Goal: Task Accomplishment & Management: Use online tool/utility

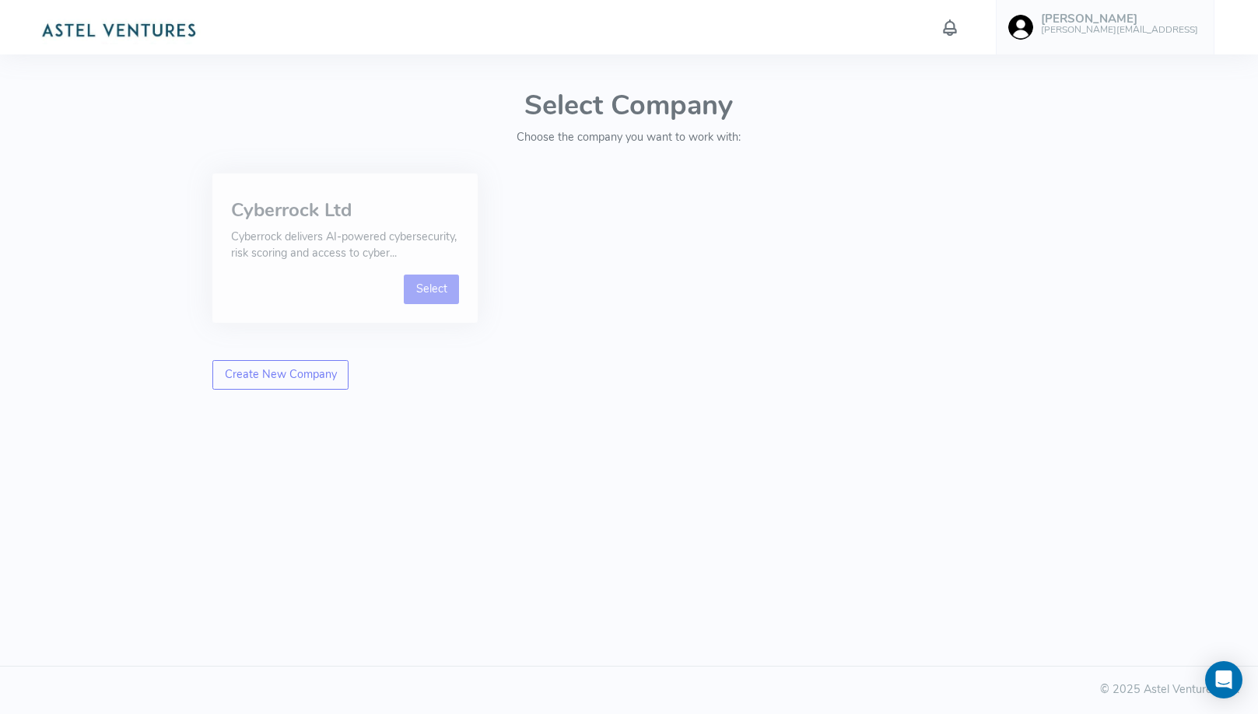
click at [429, 286] on link "Select" at bounding box center [431, 290] width 55 height 30
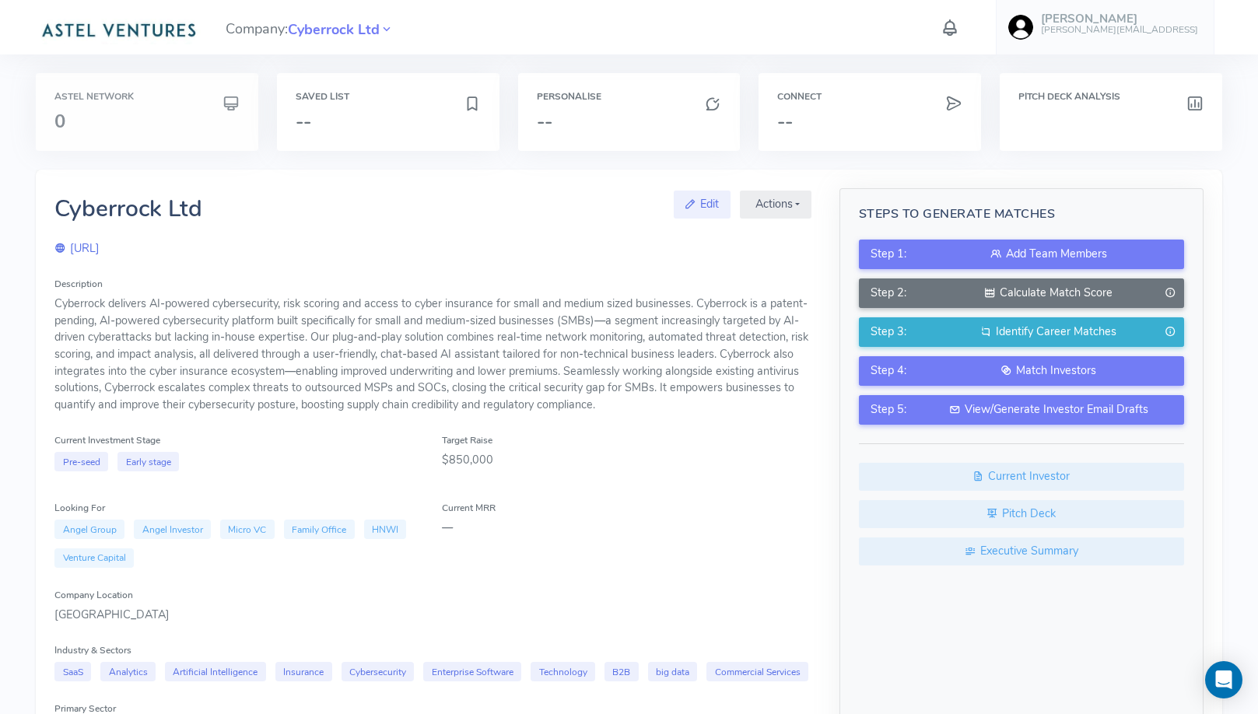
click at [181, 115] on h3 "0" at bounding box center [146, 121] width 185 height 20
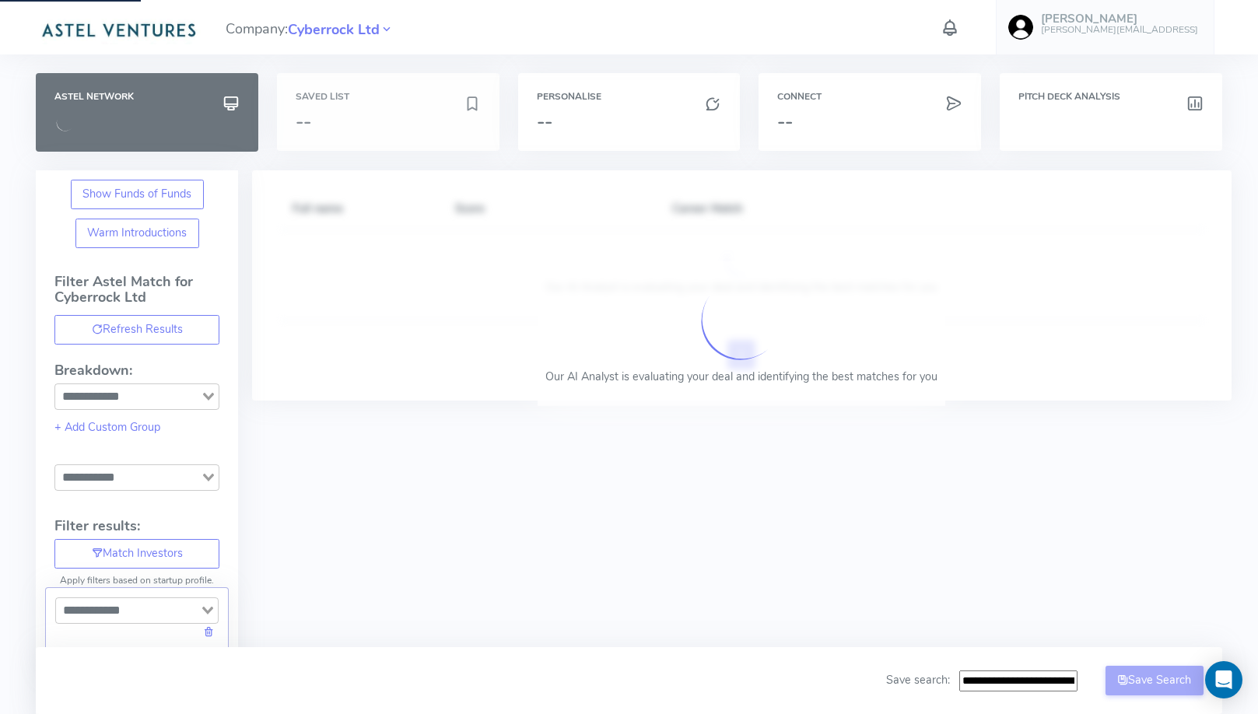
type input "**********"
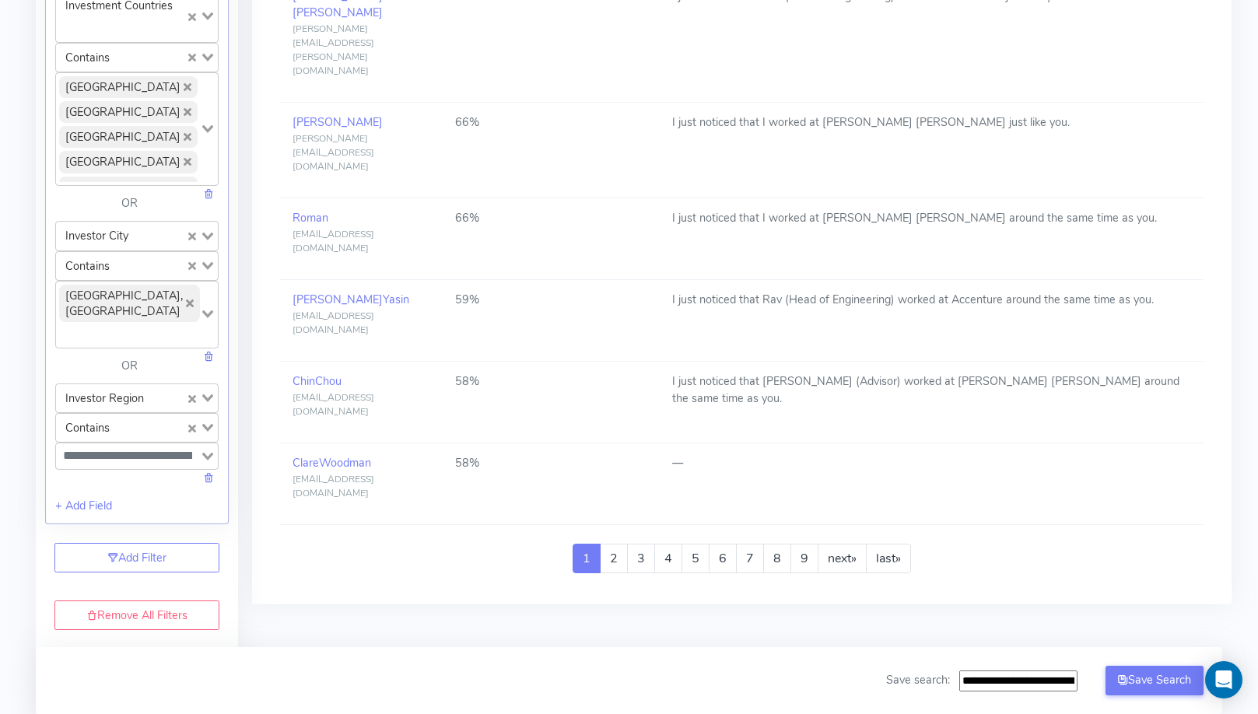
scroll to position [1733, 0]
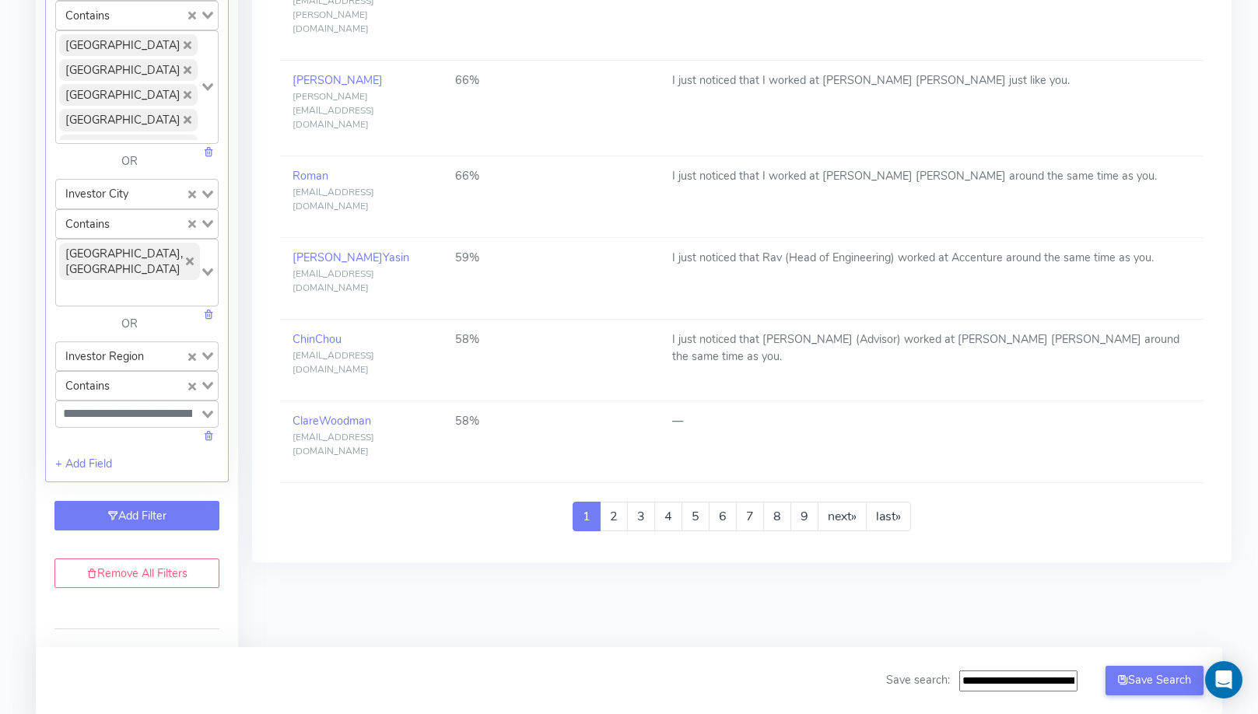
click at [174, 501] on link "Add Filter" at bounding box center [136, 516] width 165 height 30
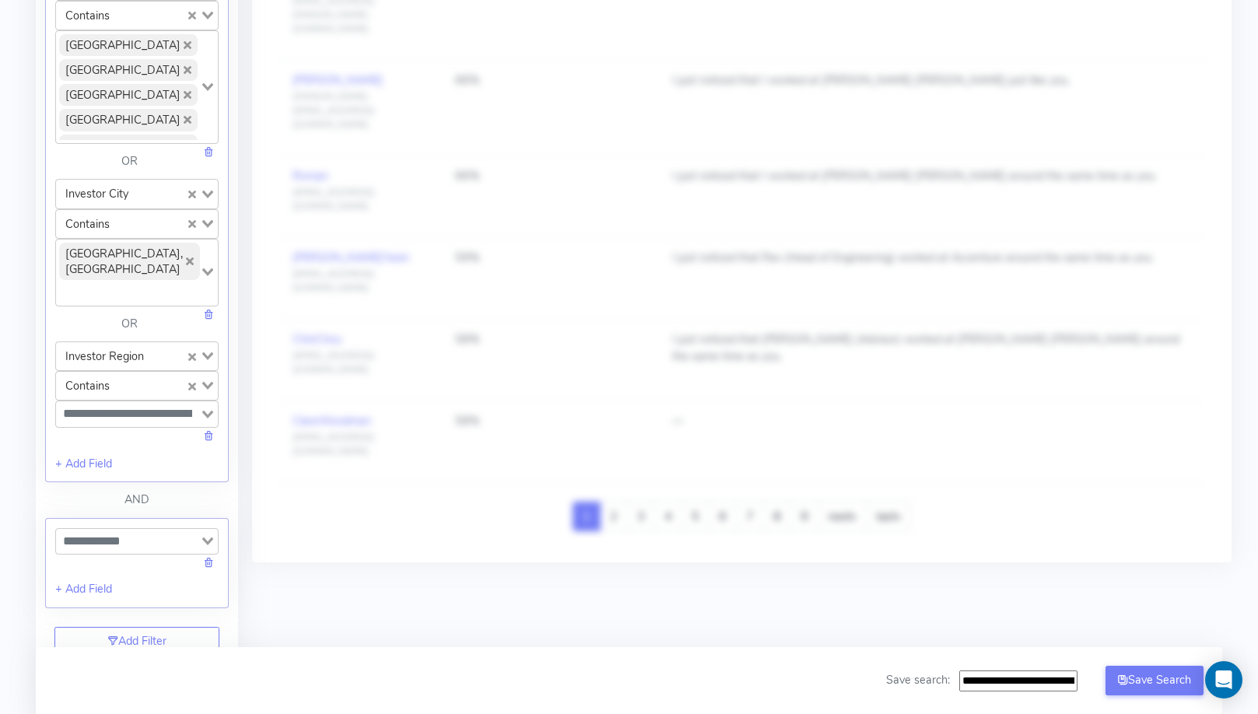
click at [138, 529] on div "Search for option" at bounding box center [128, 540] width 144 height 22
type input "**********"
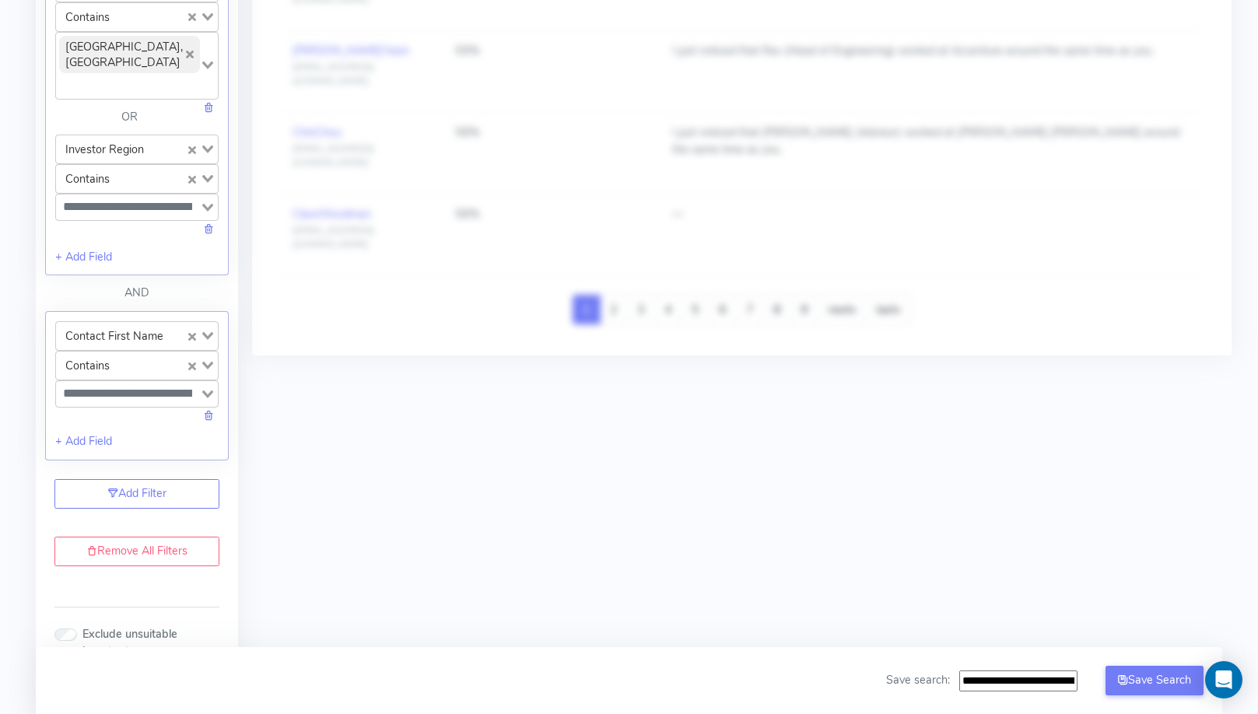
scroll to position [1975, 0]
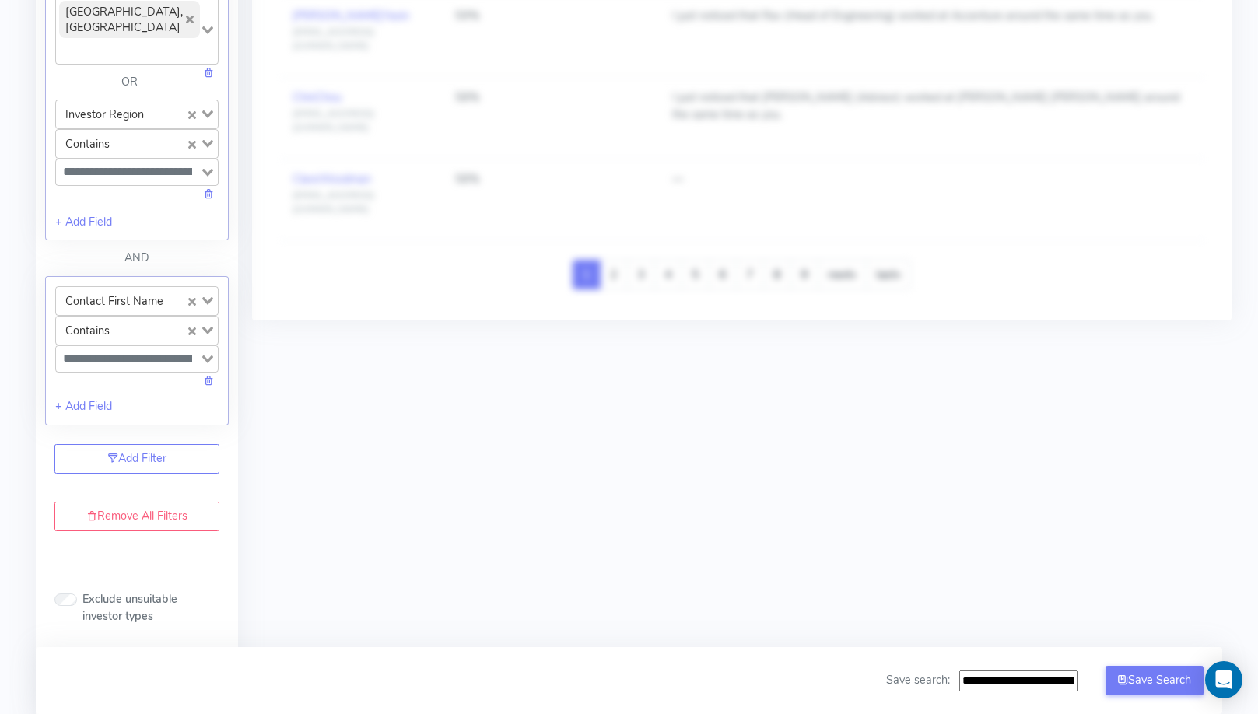
click at [114, 349] on input "Search for option" at bounding box center [128, 358] width 141 height 19
type input "*****"
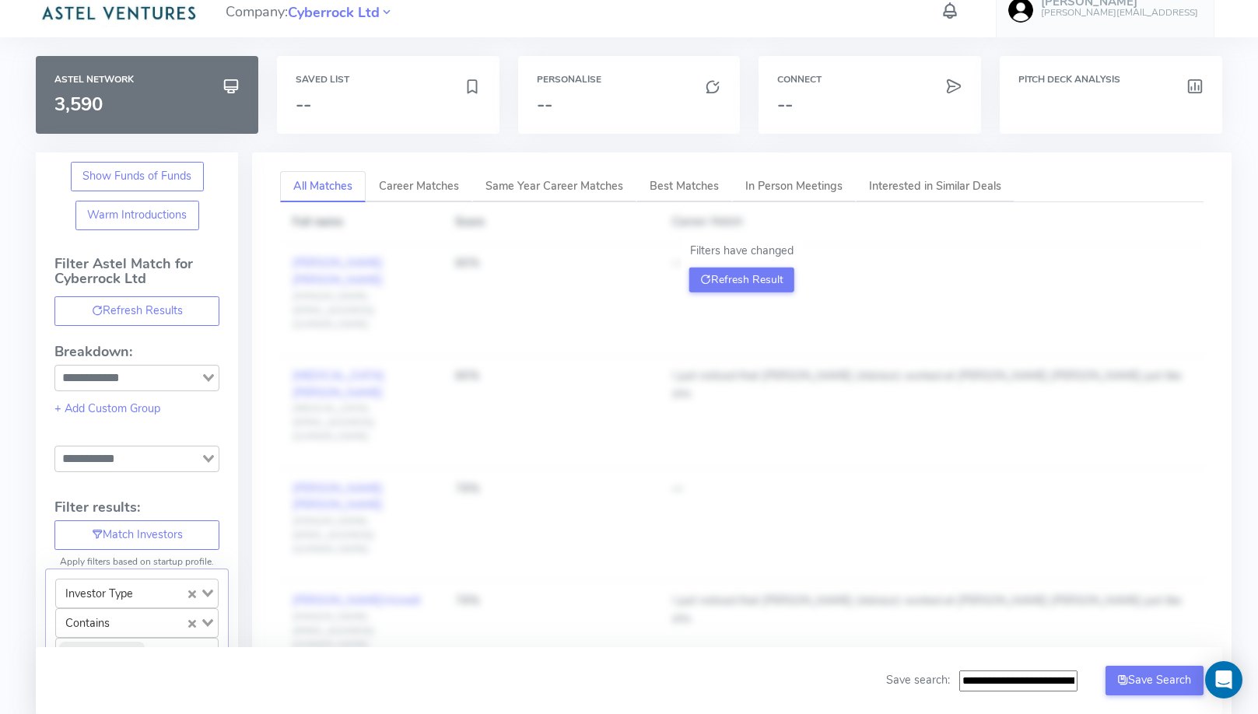
scroll to position [0, 0]
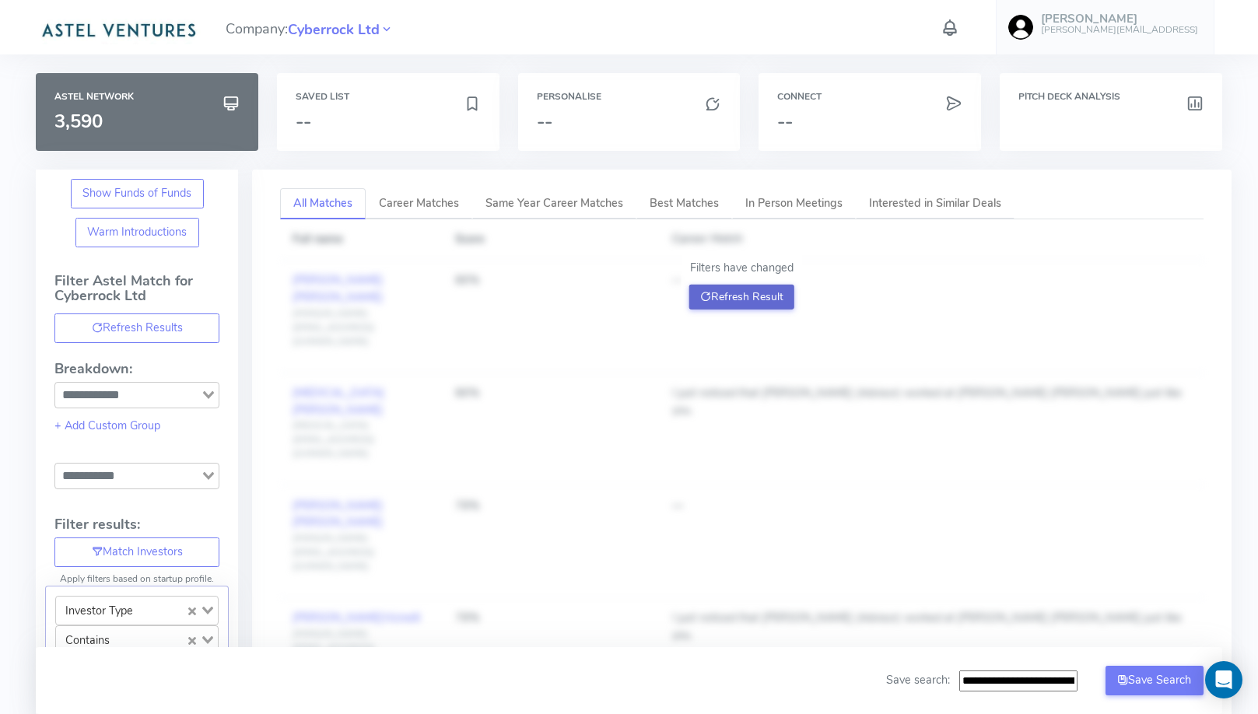
click at [713, 296] on button "Refresh Result" at bounding box center [741, 297] width 105 height 25
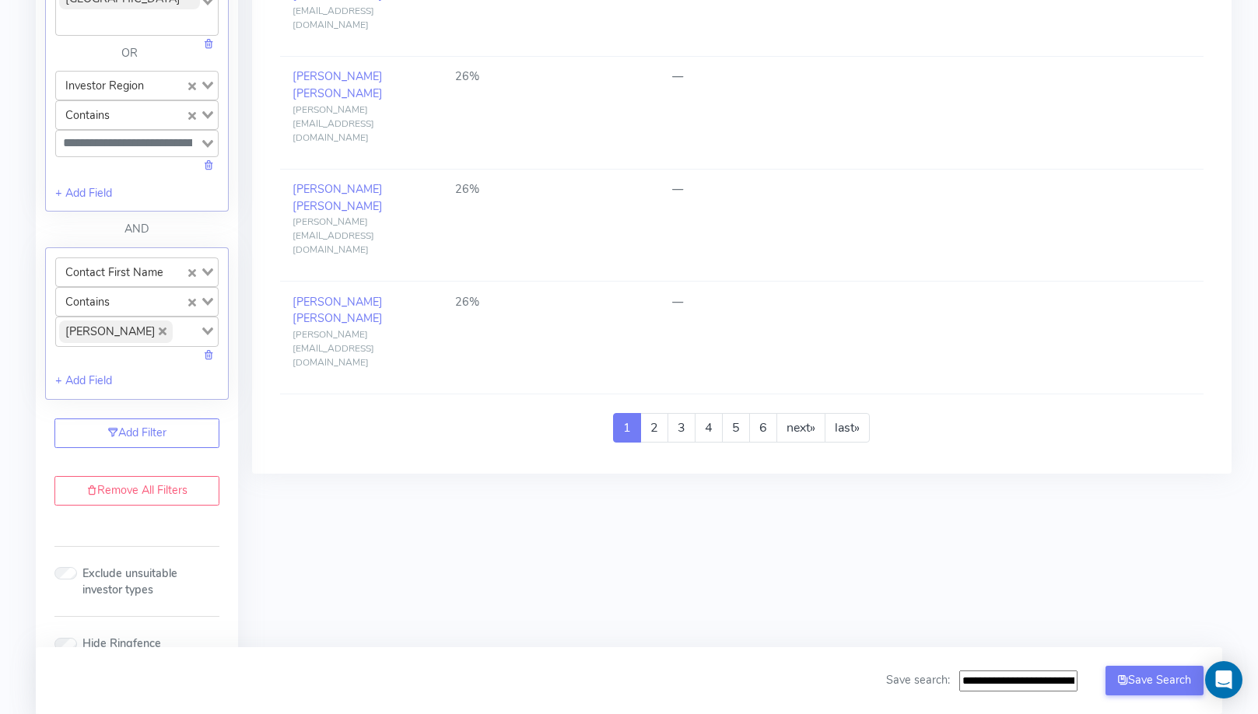
scroll to position [2104, 0]
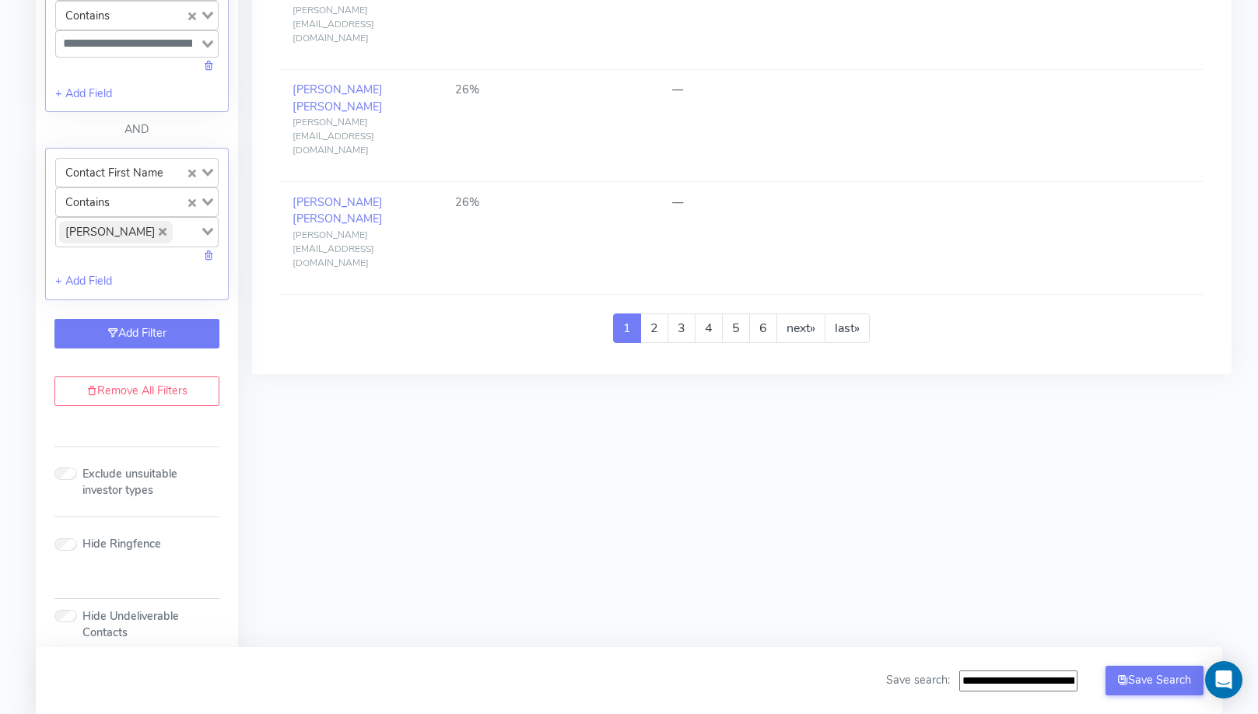
click at [163, 319] on link "Add Filter" at bounding box center [136, 334] width 165 height 30
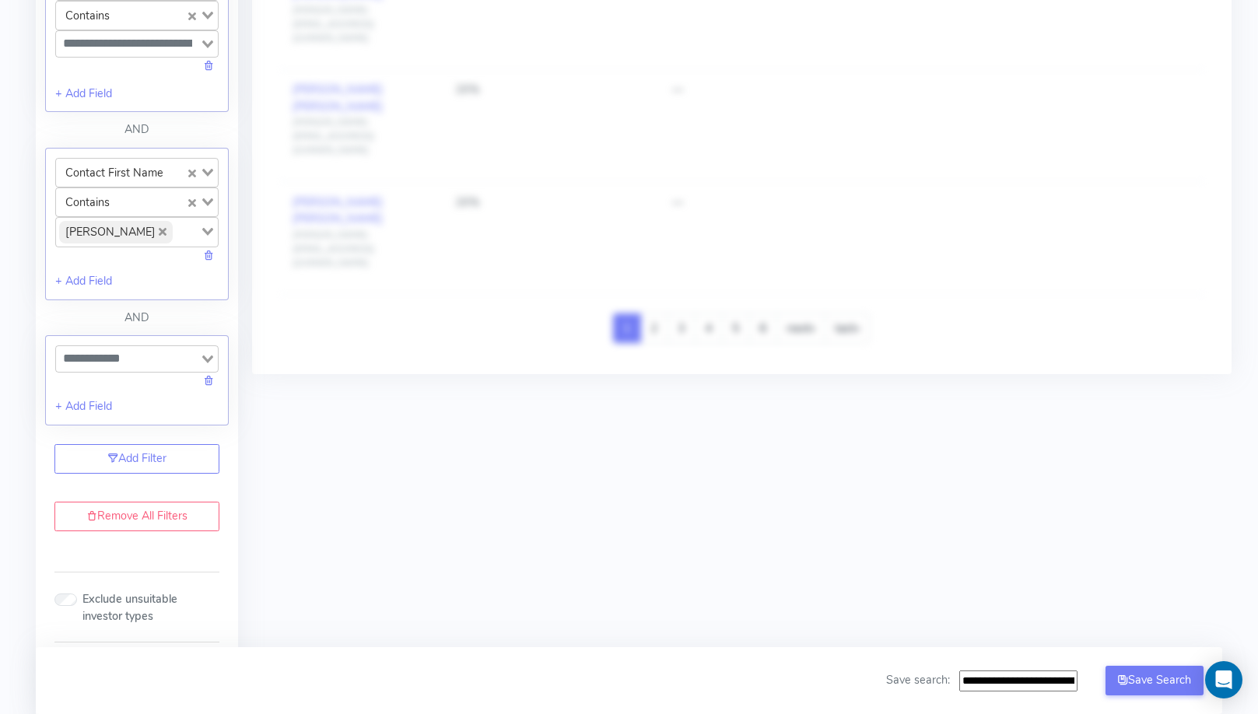
click at [152, 346] on div "Search for option" at bounding box center [128, 357] width 144 height 22
type input "**********"
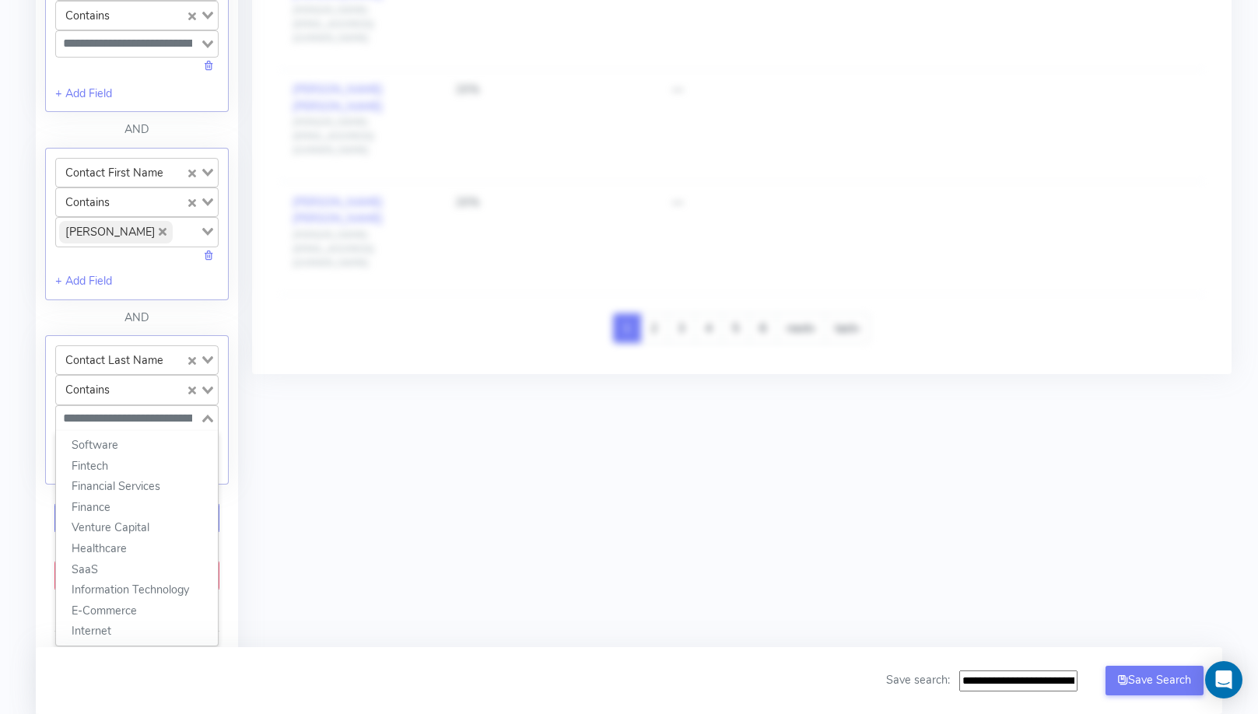
click at [152, 409] on input "Search for option" at bounding box center [128, 418] width 141 height 19
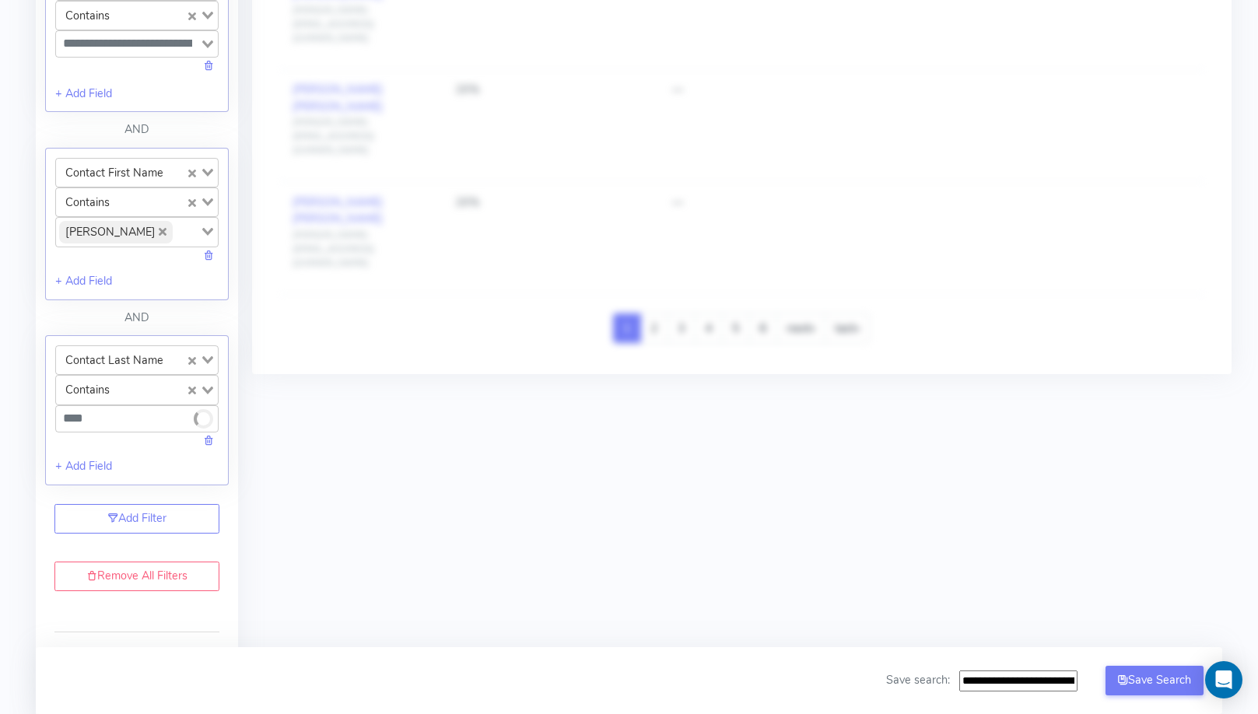
type input "*****"
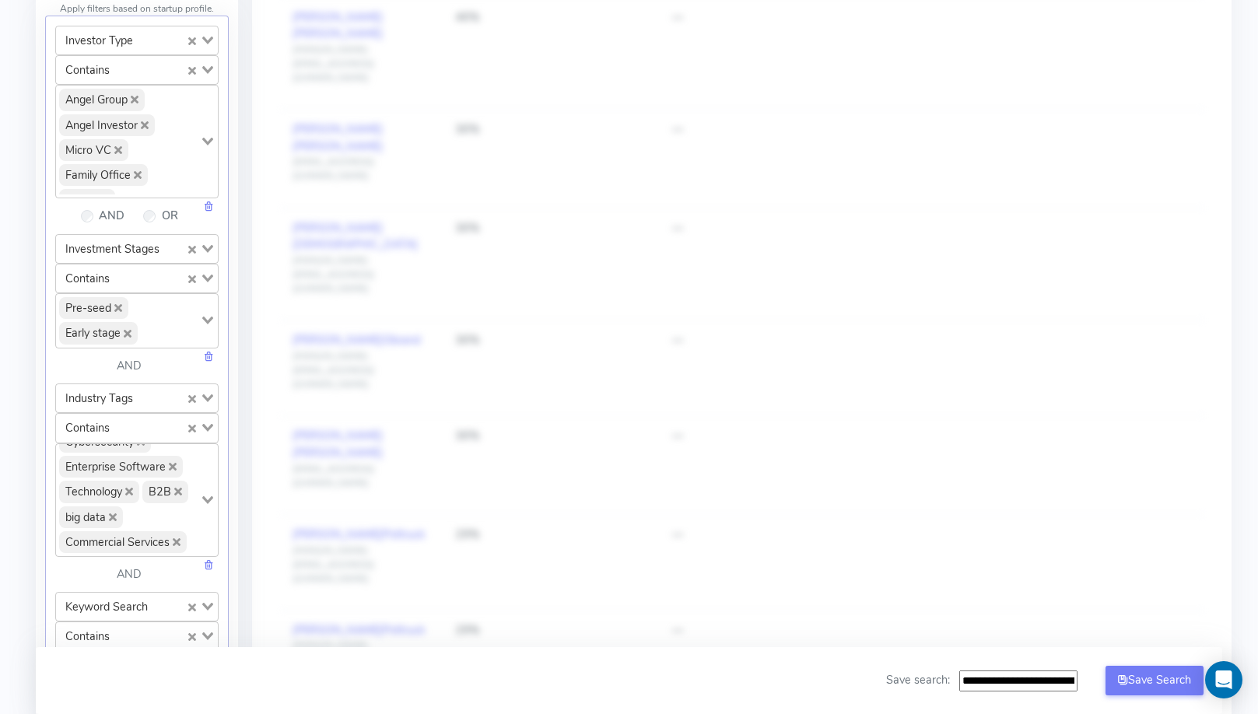
scroll to position [163, 0]
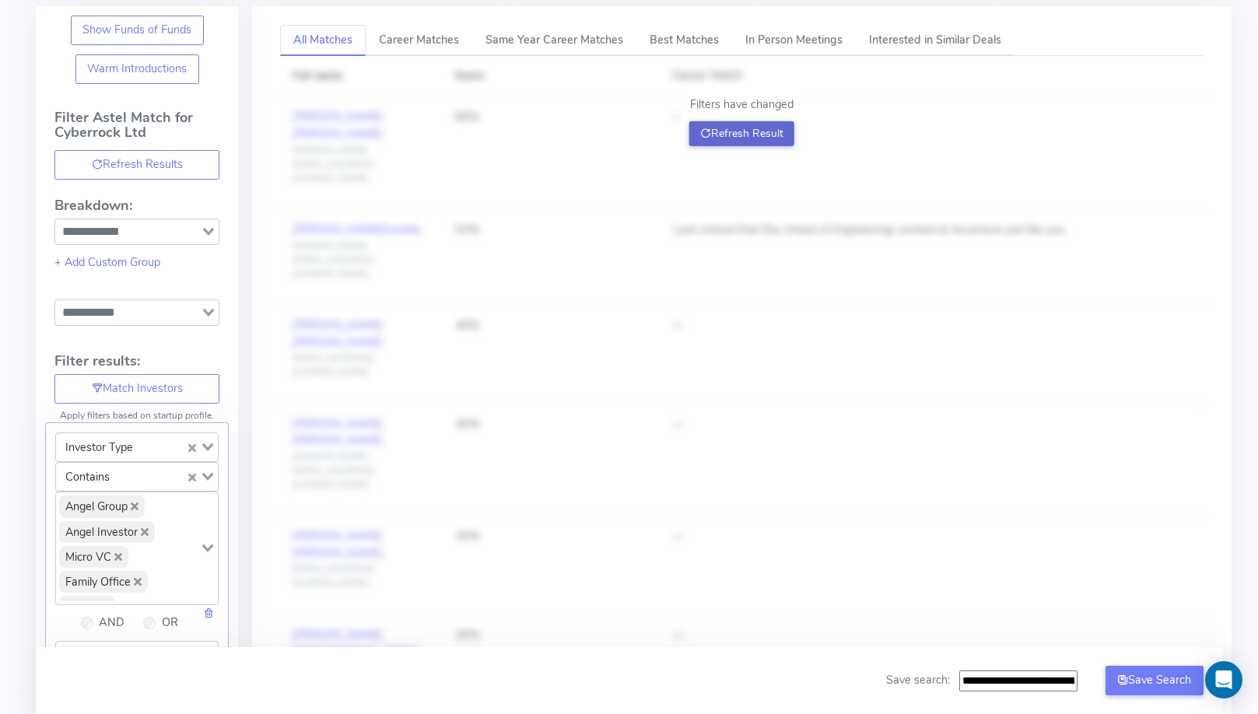
click at [712, 135] on button "Refresh Result" at bounding box center [741, 133] width 105 height 25
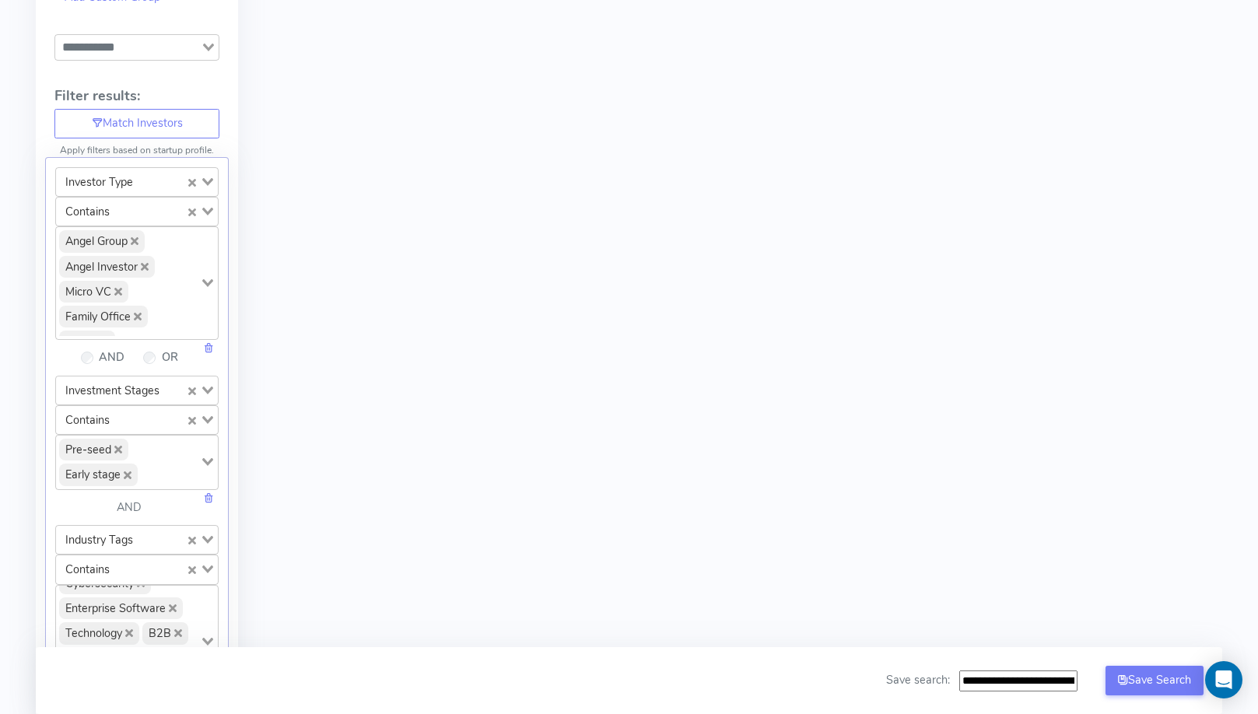
scroll to position [728, 0]
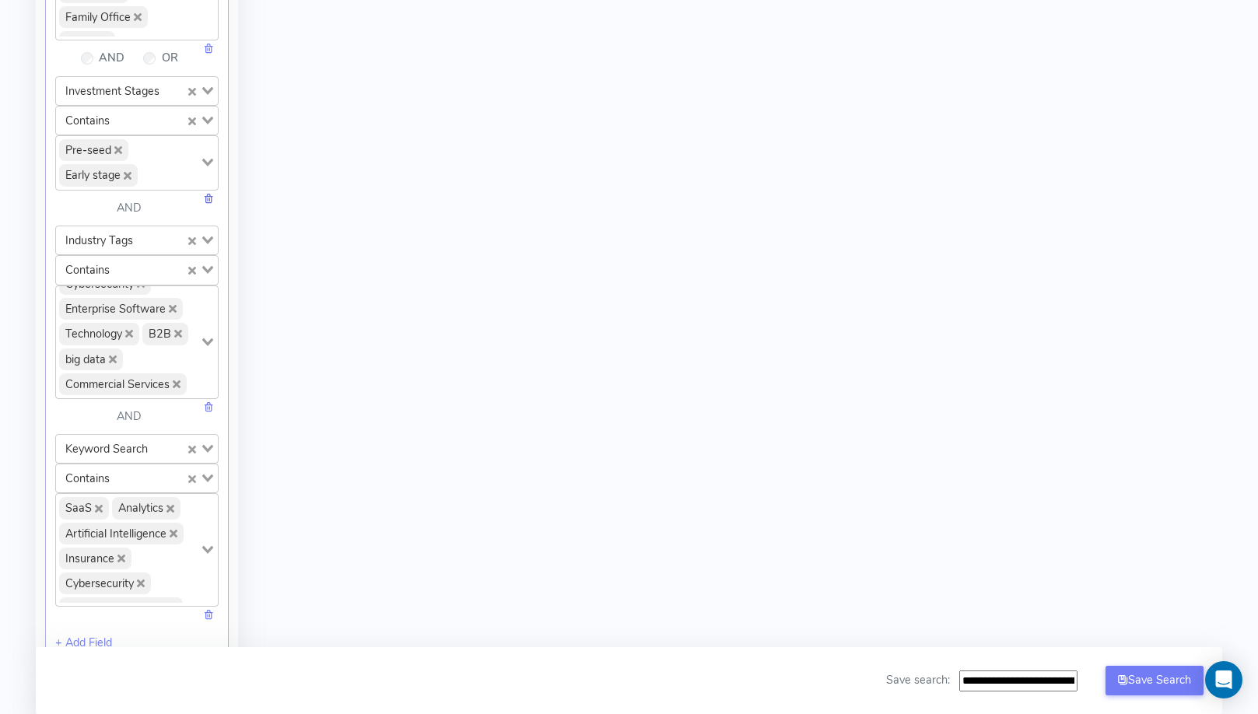
click at [211, 191] on link at bounding box center [208, 199] width 11 height 16
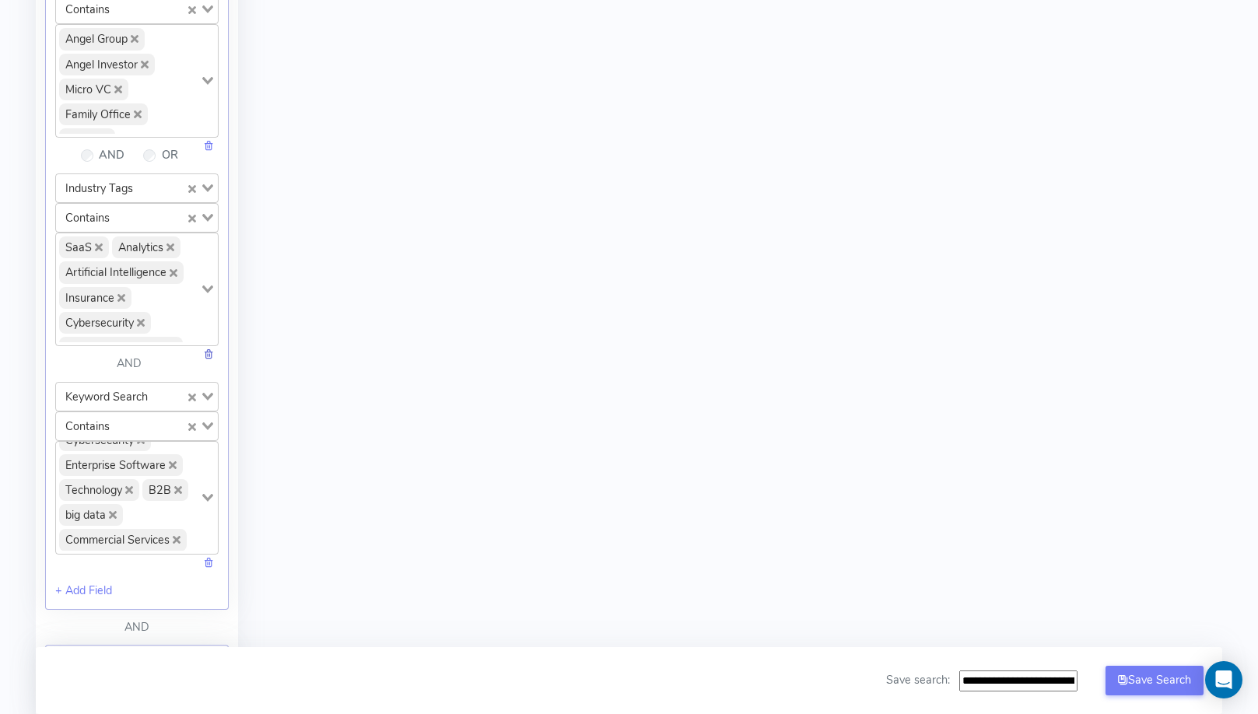
scroll to position [610, 0]
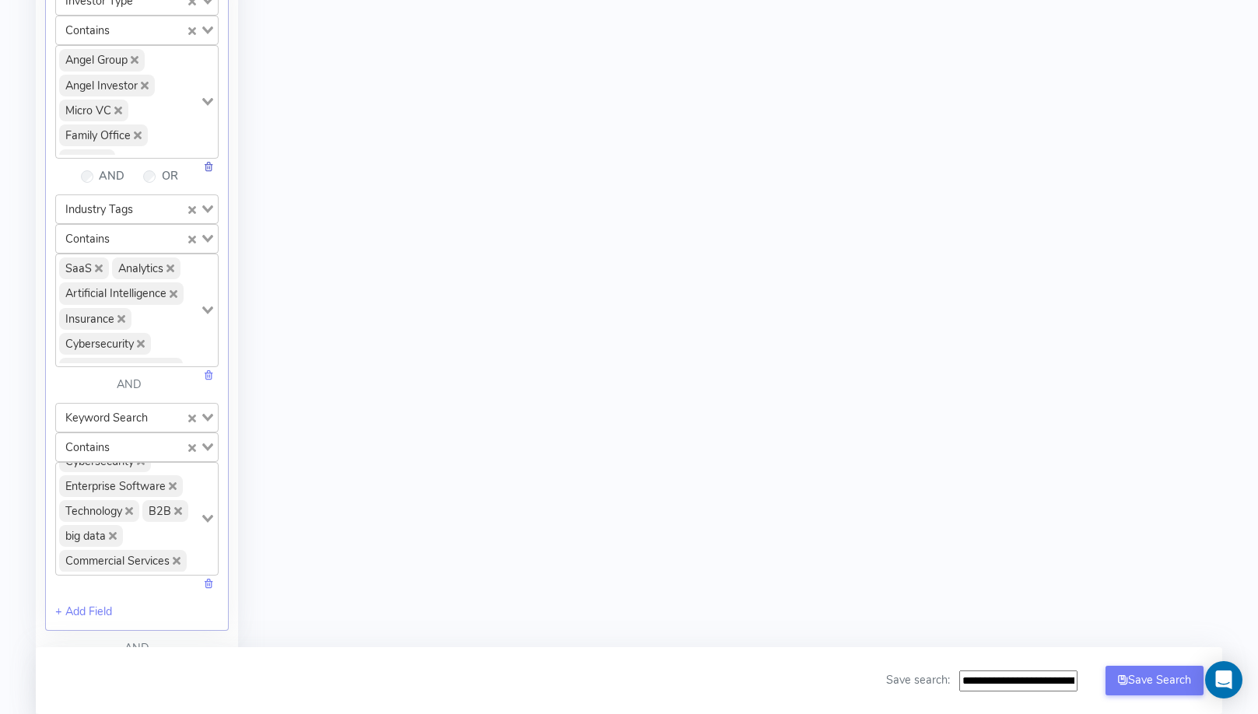
click at [206, 160] on link at bounding box center [208, 167] width 11 height 16
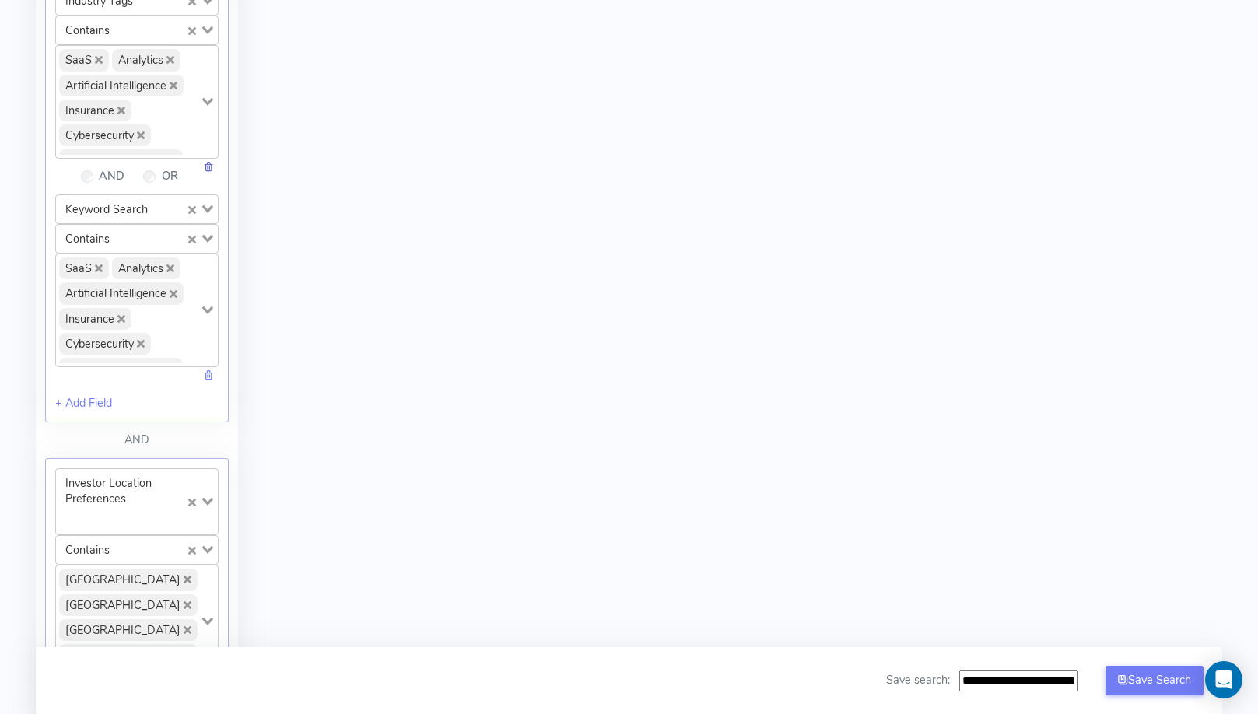
click at [211, 159] on link at bounding box center [208, 167] width 11 height 16
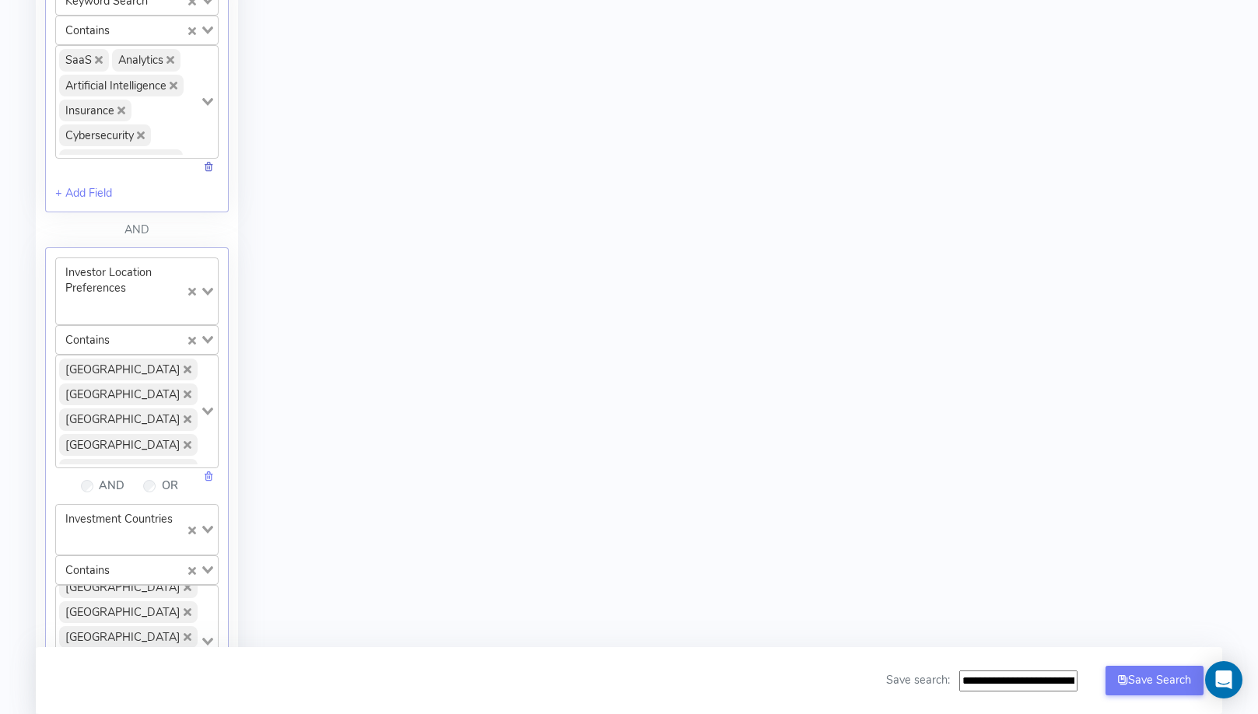
click at [209, 161] on link at bounding box center [208, 167] width 11 height 16
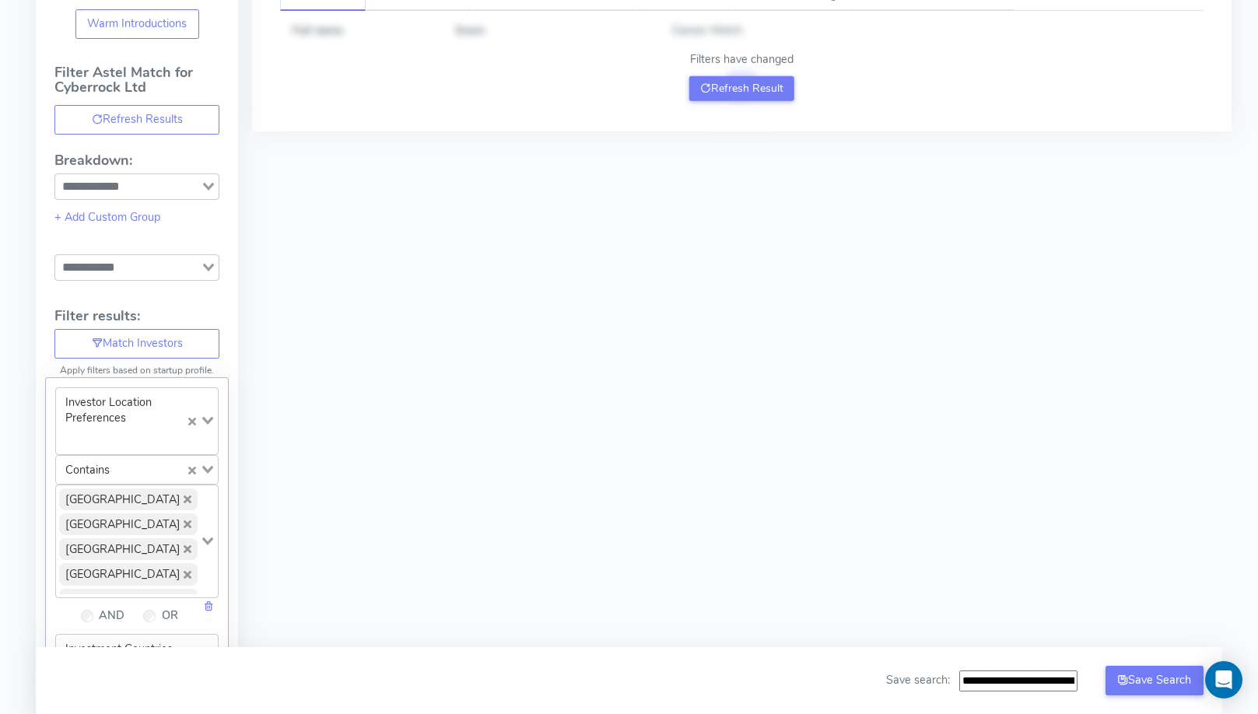
scroll to position [210, 0]
click at [215, 597] on div at bounding box center [211, 605] width 16 height 17
click at [214, 597] on link at bounding box center [208, 605] width 11 height 16
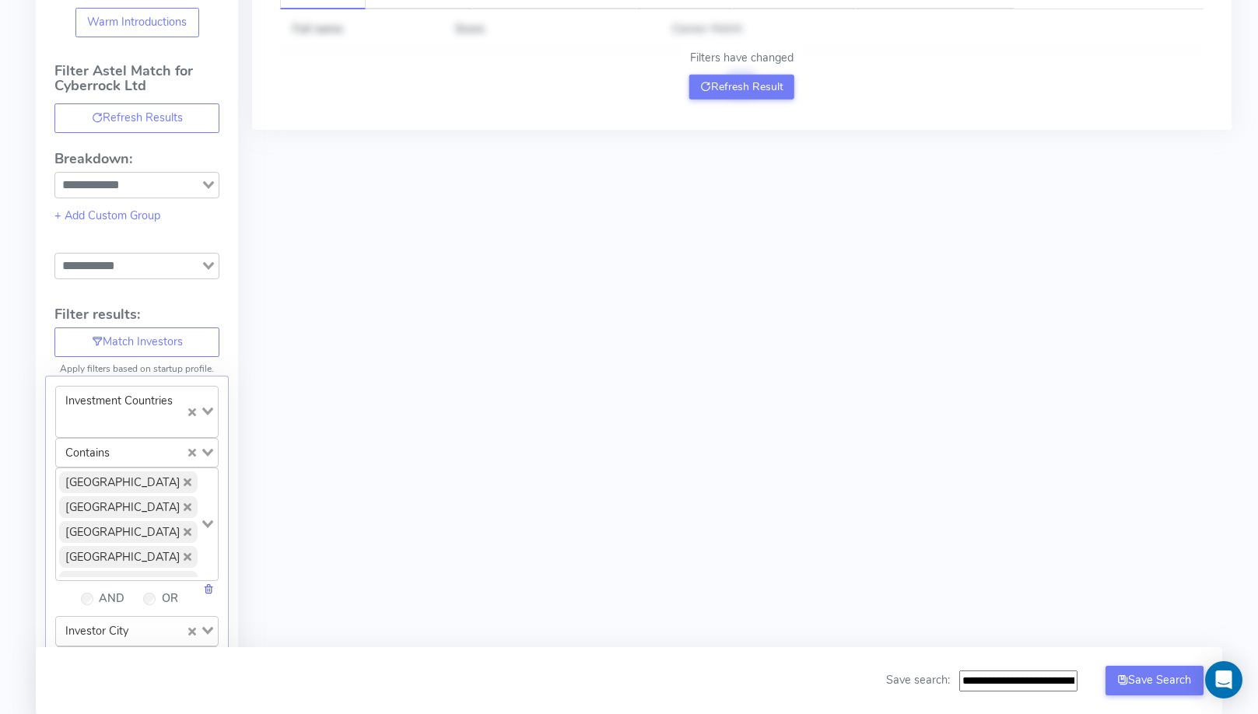
click at [211, 585] on link at bounding box center [208, 589] width 11 height 16
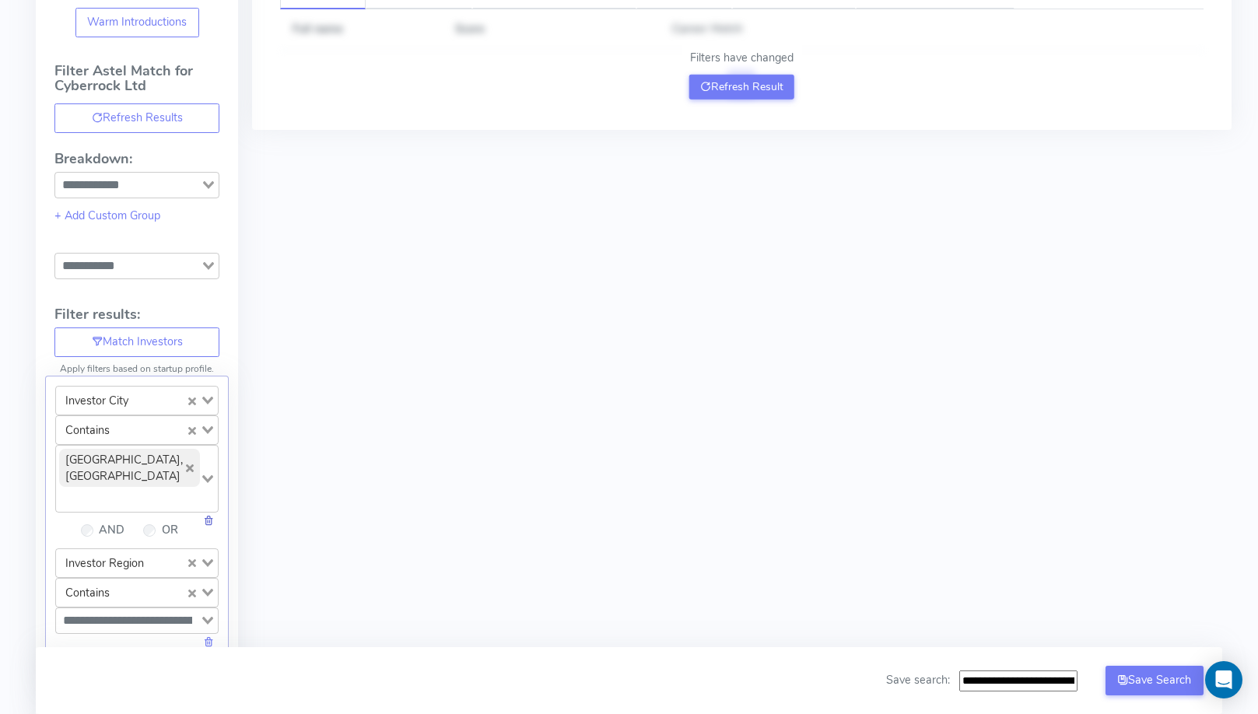
click at [212, 513] on link at bounding box center [208, 521] width 11 height 16
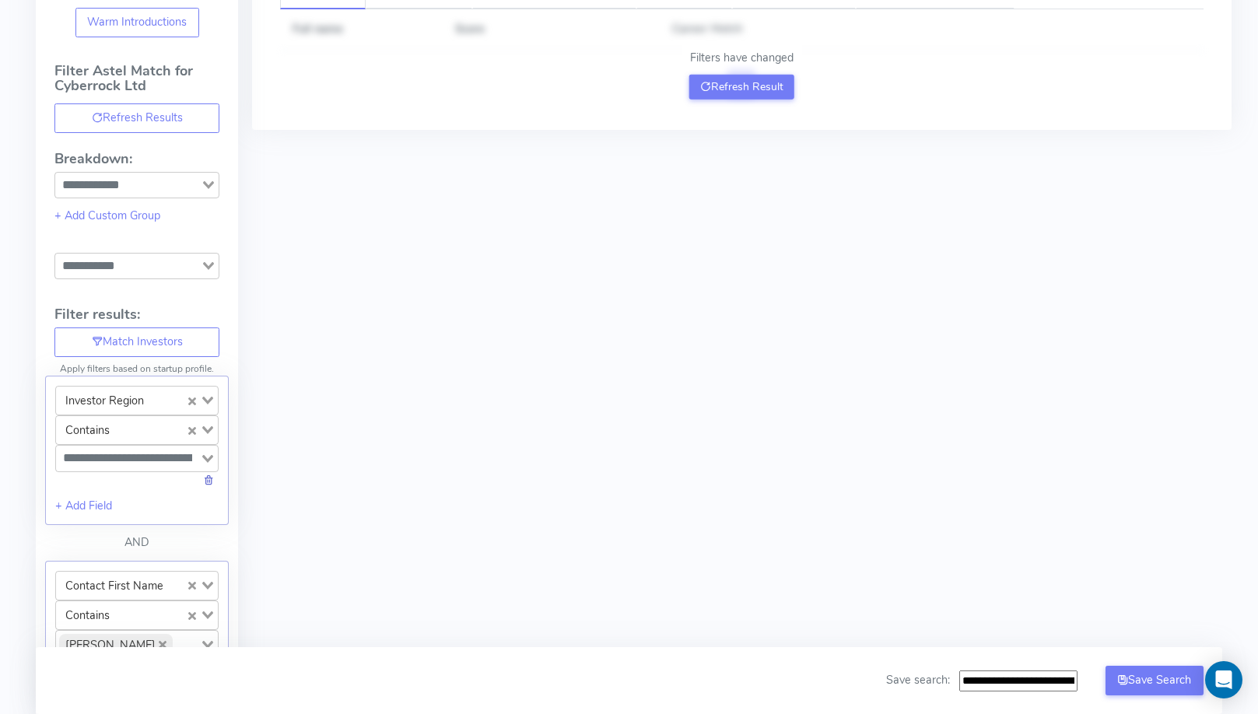
click at [208, 472] on link at bounding box center [208, 480] width 11 height 16
click at [728, 76] on button "Refresh Result" at bounding box center [741, 87] width 105 height 25
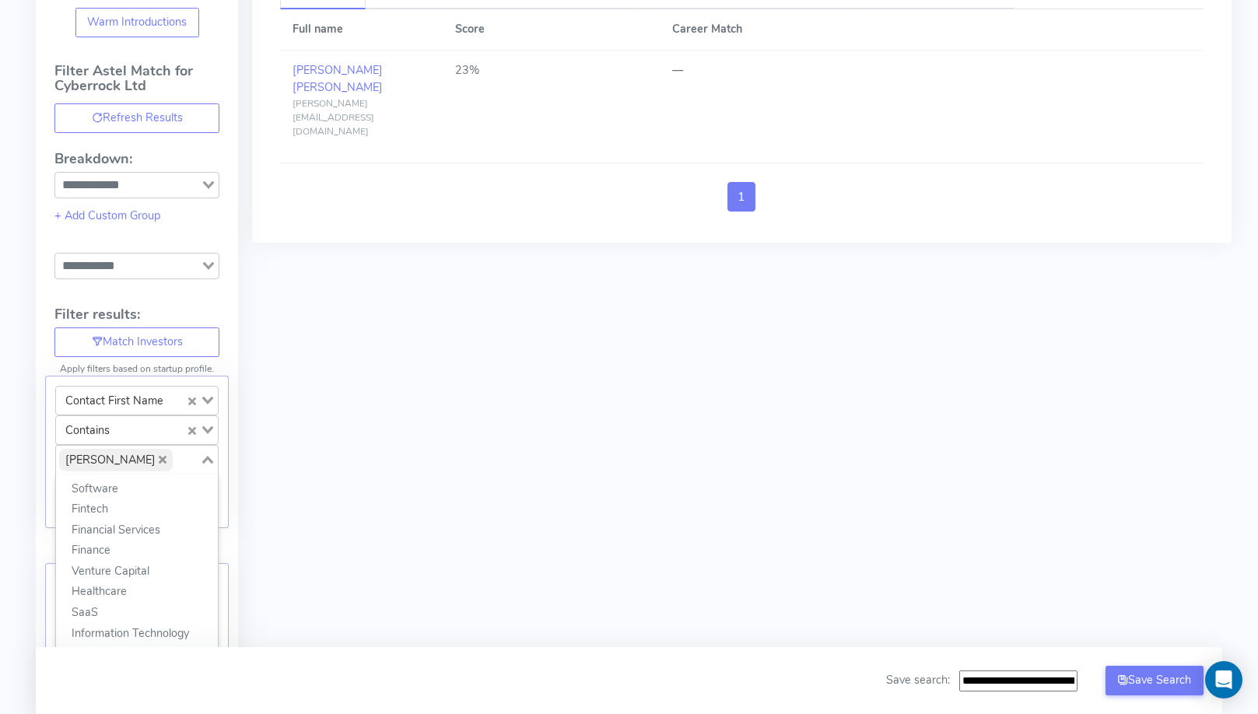
click at [174, 451] on input "Search for option" at bounding box center [186, 460] width 24 height 22
paste input "**********"
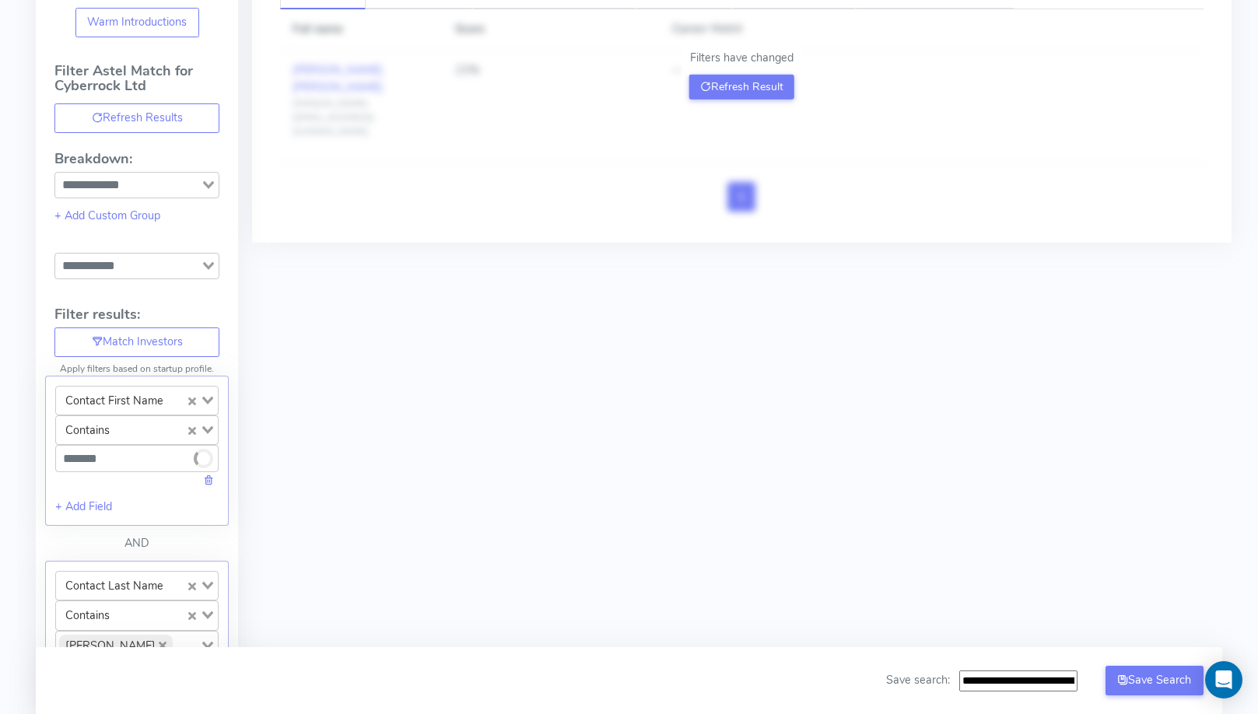
type input "******"
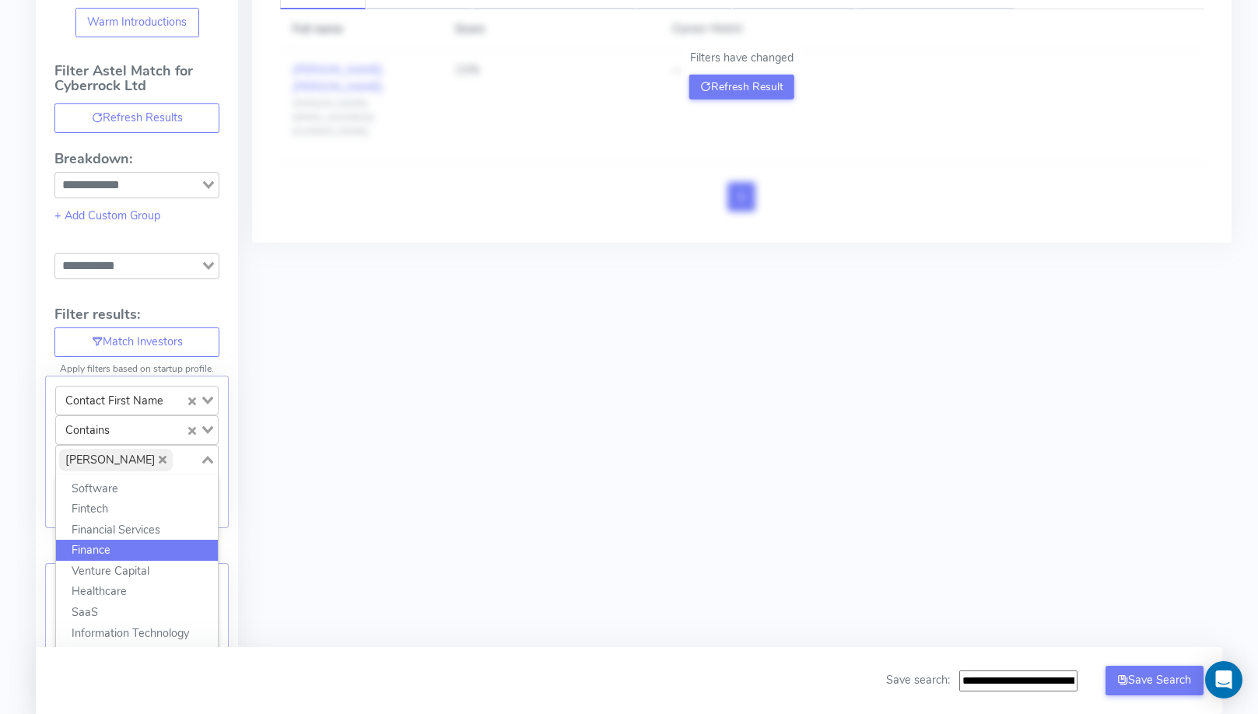
click at [342, 503] on div "All Matches Career Matches Same Year Career Matches Best Matches In Person Meet…" at bounding box center [735, 556] width 995 height 1193
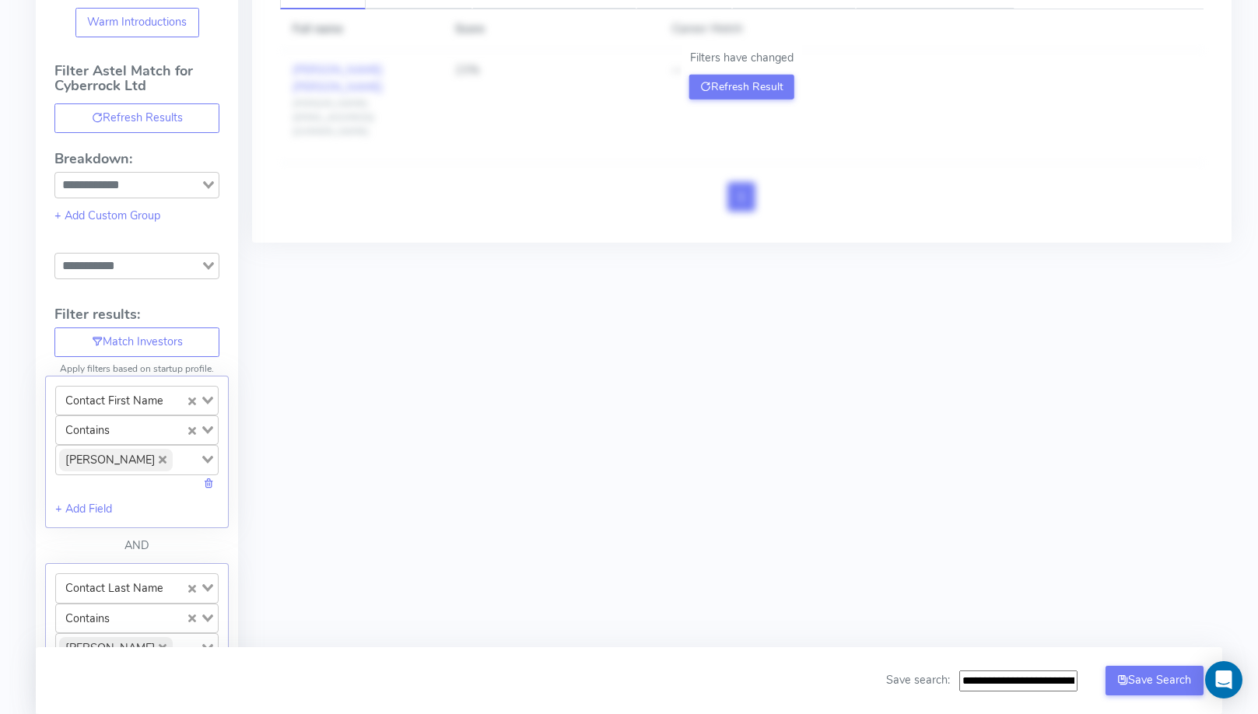
scroll to position [316, 0]
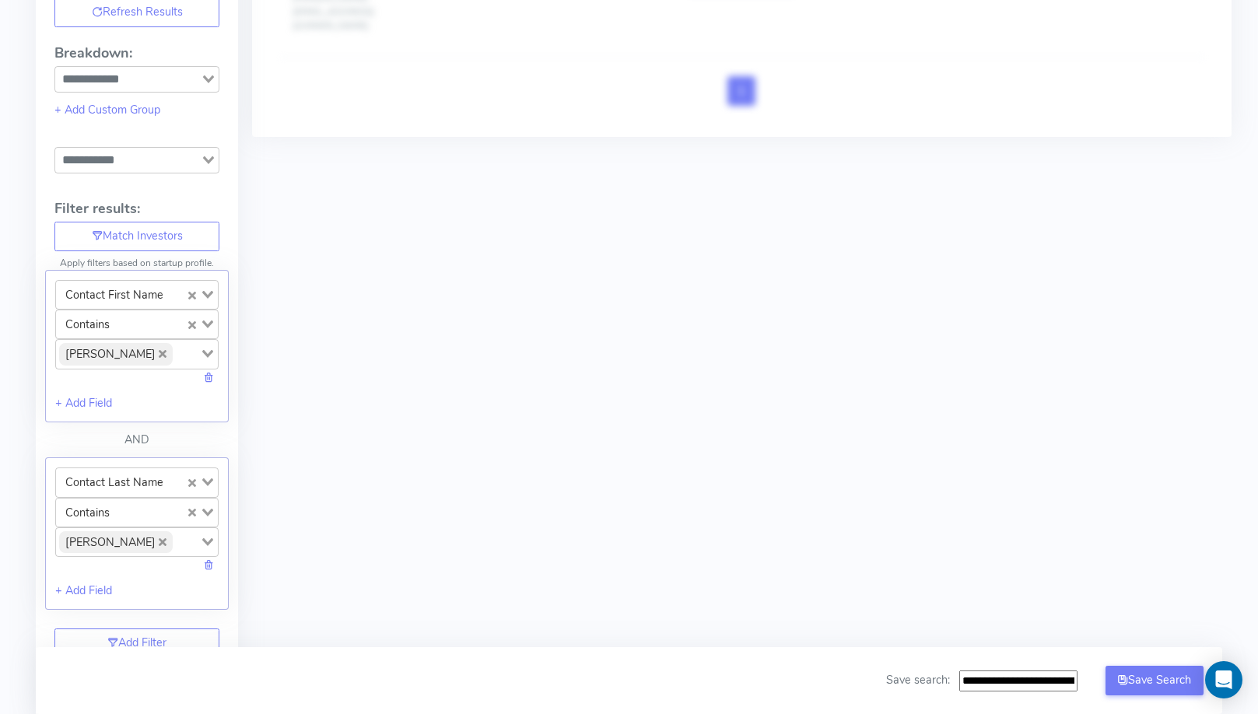
click at [177, 531] on input "Search for option" at bounding box center [186, 542] width 24 height 22
paste input "**********"
type input "******"
click at [359, 532] on div "All Matches Career Matches Same Year Career Matches Best Matches In Person Meet…" at bounding box center [735, 450] width 995 height 1193
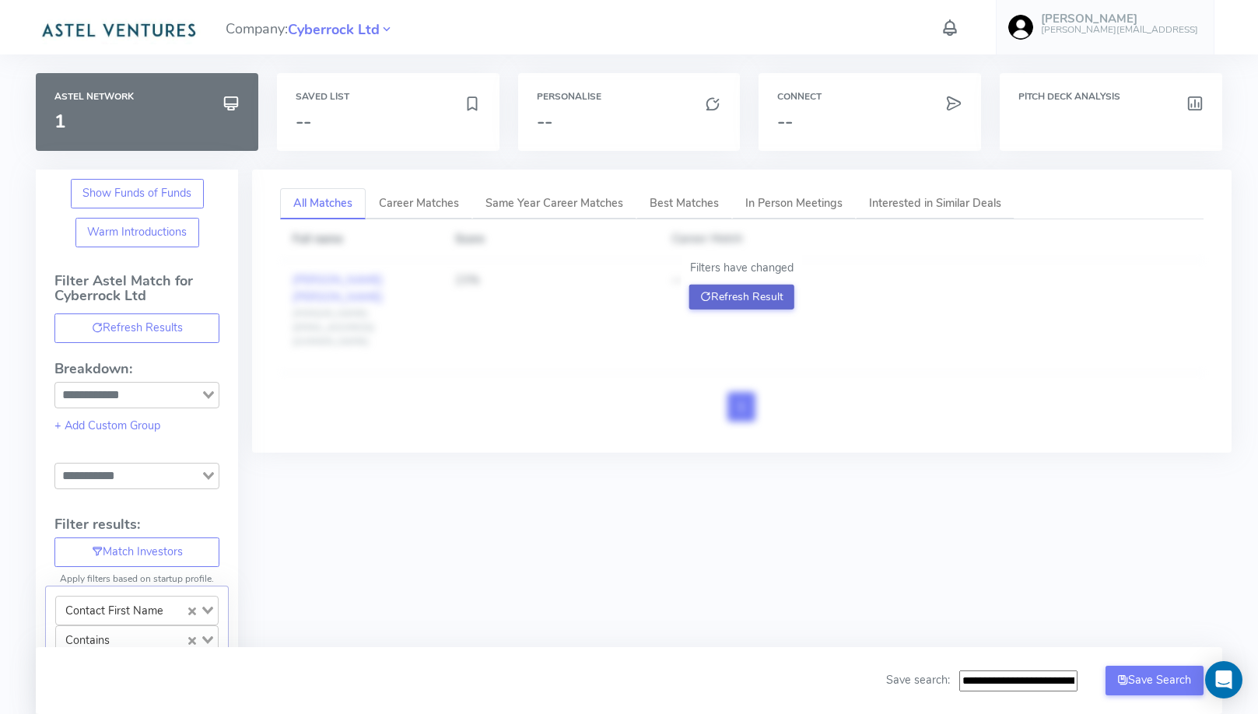
click at [782, 287] on button "Refresh Result" at bounding box center [741, 297] width 105 height 25
click at [729, 298] on button "Refresh Result" at bounding box center [741, 297] width 105 height 25
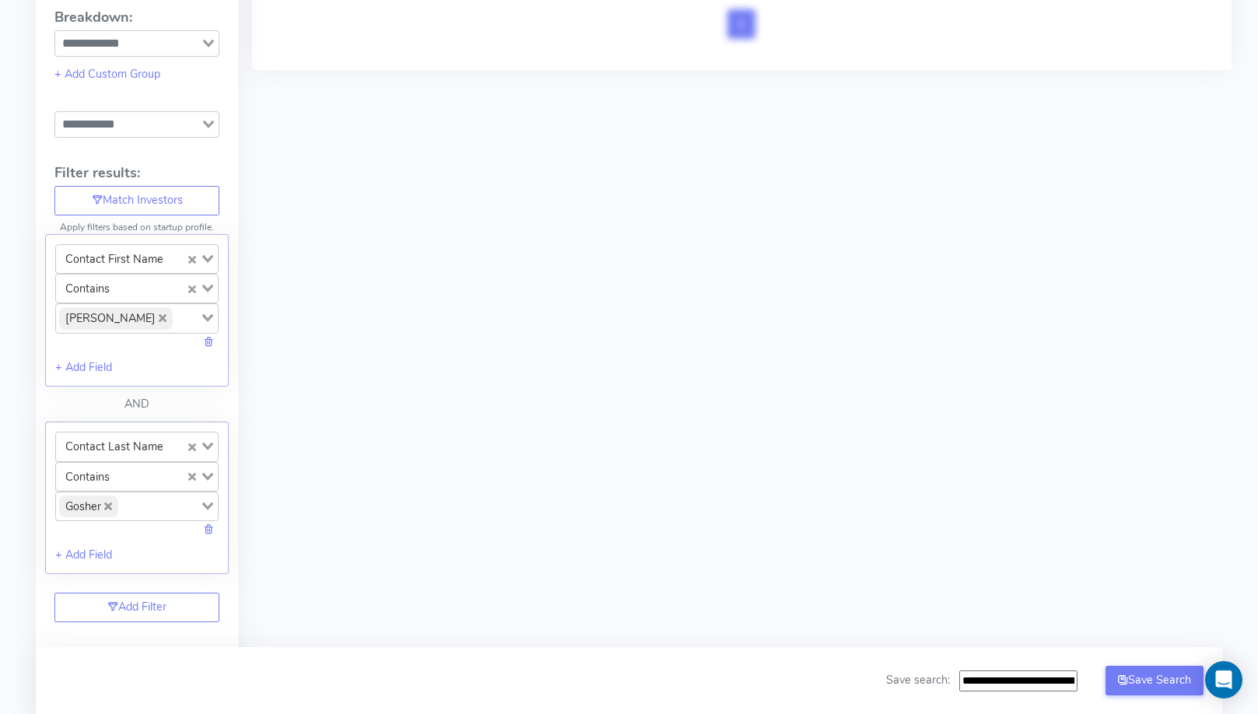
scroll to position [31, 0]
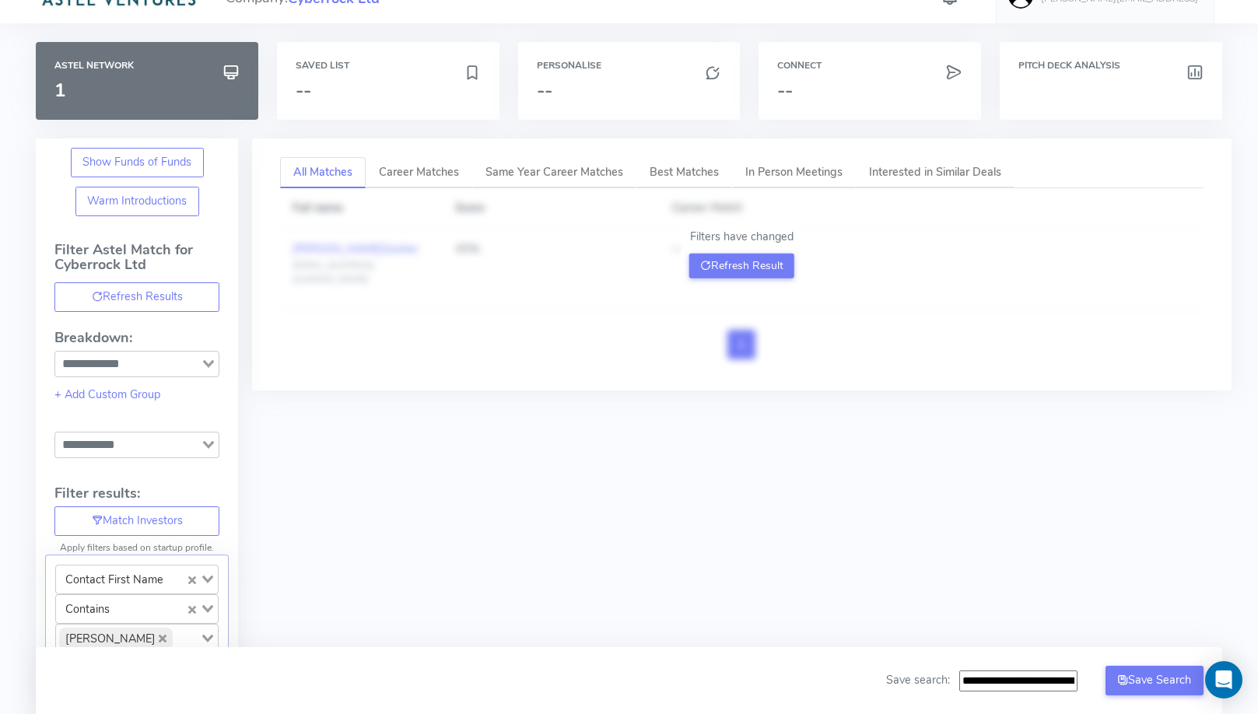
click at [719, 250] on div "Filters have changed Refresh Result" at bounding box center [742, 253] width 121 height 65
click at [718, 261] on button "Refresh Result" at bounding box center [741, 266] width 105 height 25
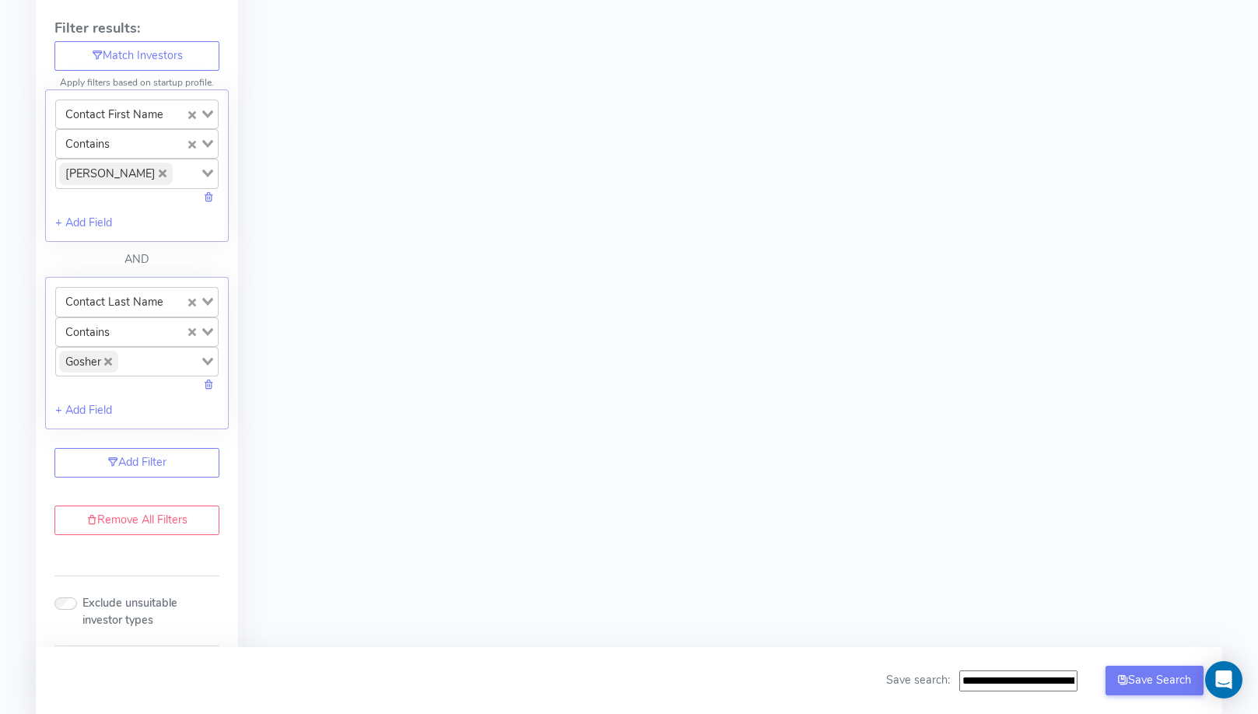
scroll to position [0, 0]
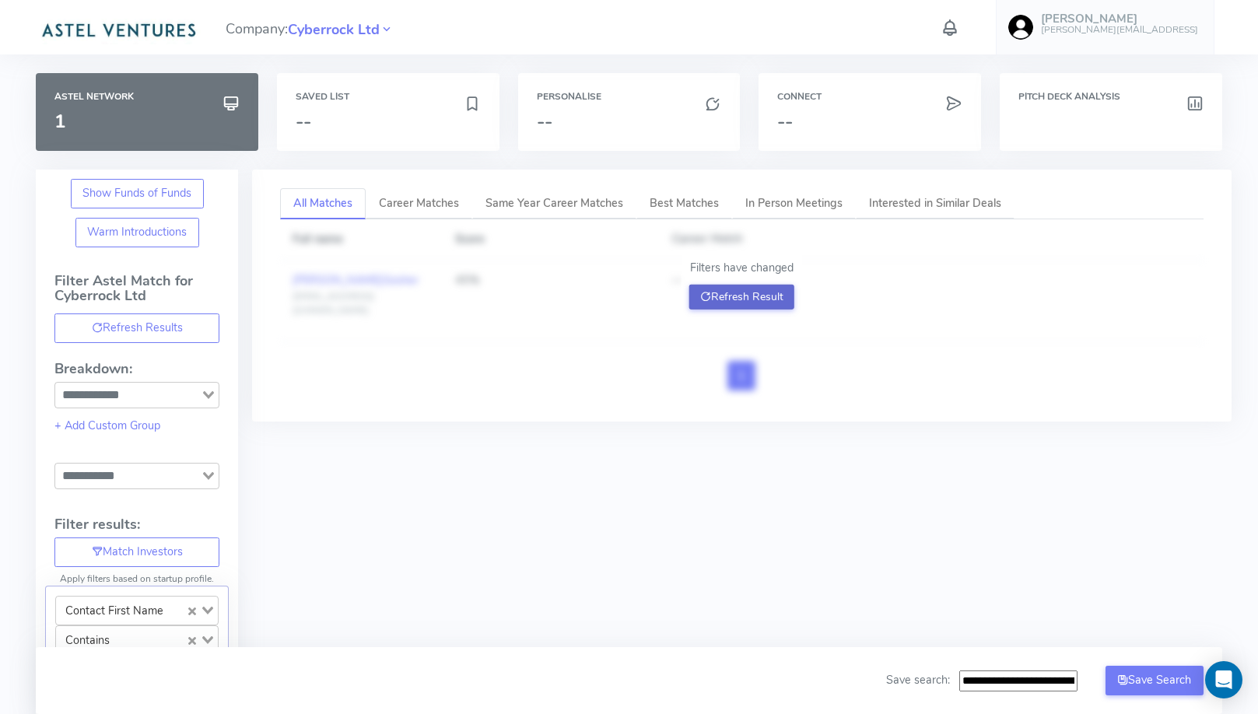
click at [716, 293] on button "Refresh Result" at bounding box center [741, 297] width 105 height 25
click at [736, 298] on button "Refresh Result" at bounding box center [741, 297] width 105 height 25
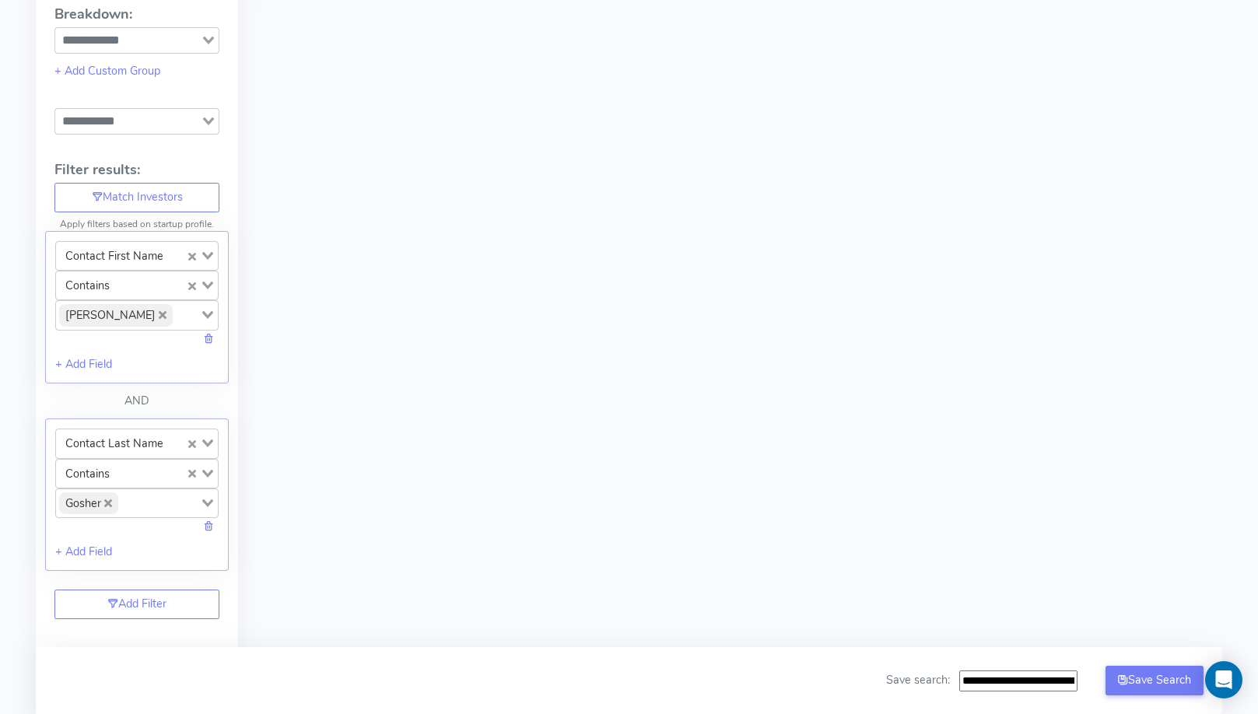
scroll to position [715, 0]
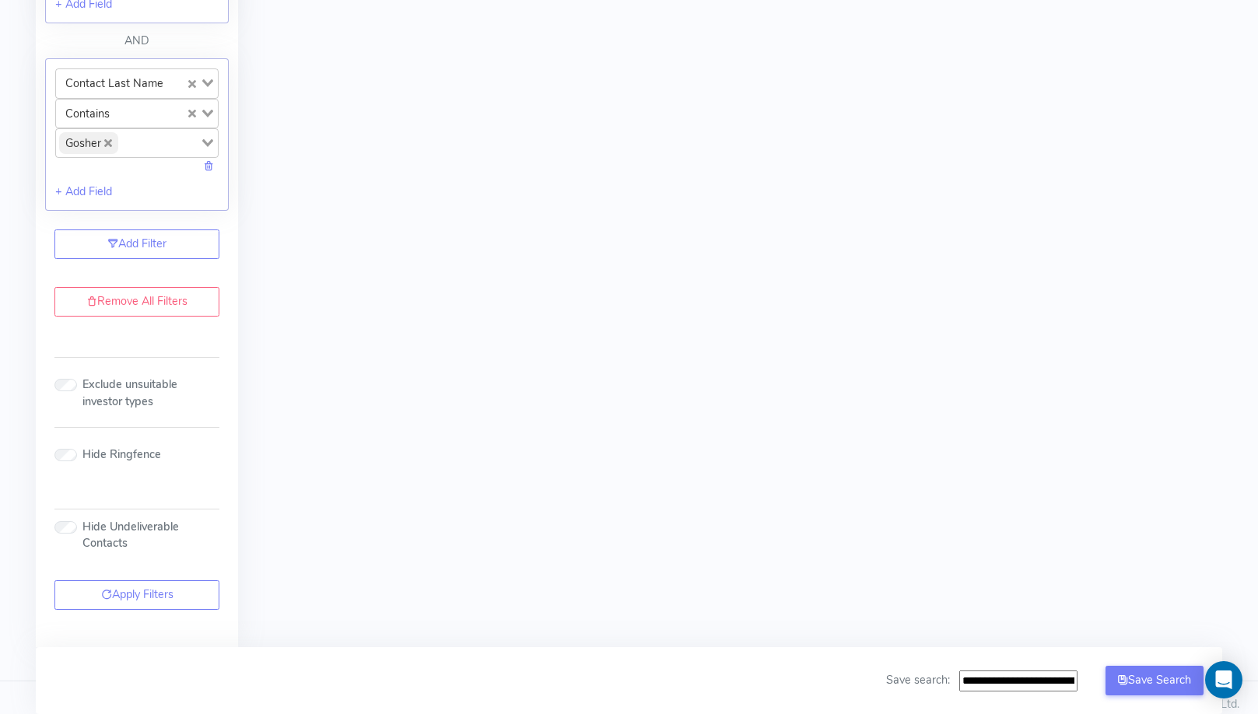
click at [137, 133] on input "Search for option" at bounding box center [159, 143] width 79 height 22
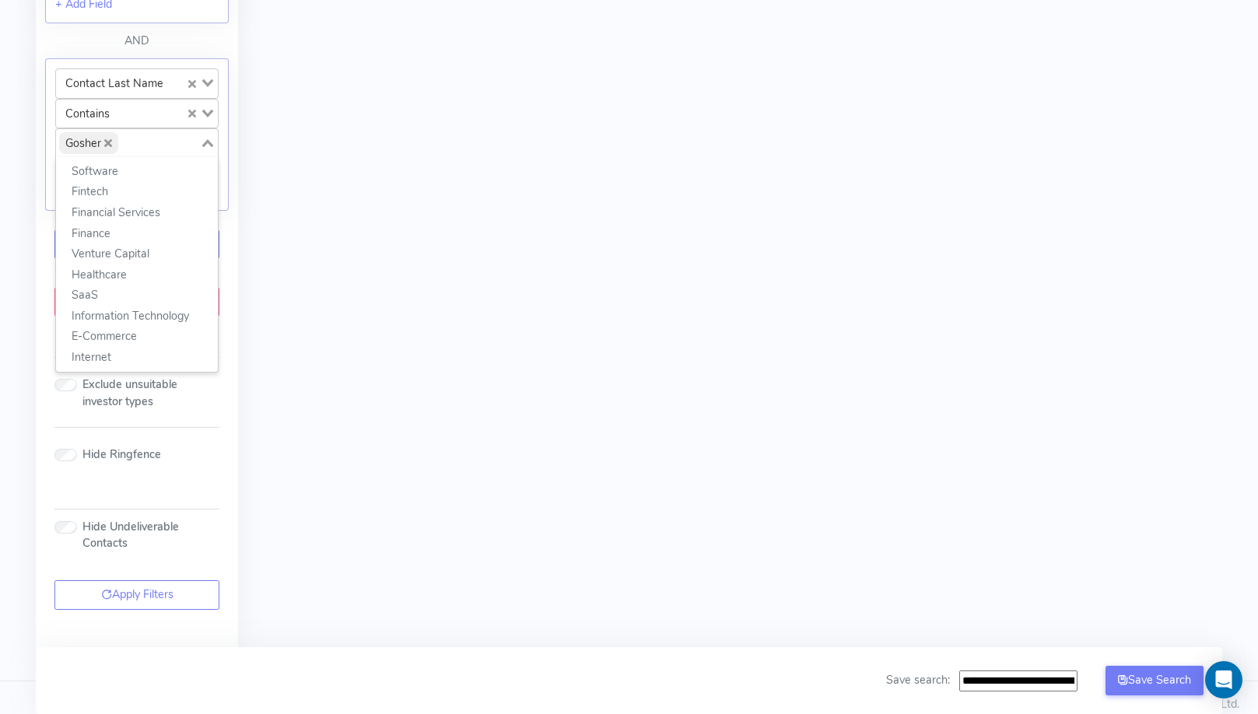
scroll to position [712, 0]
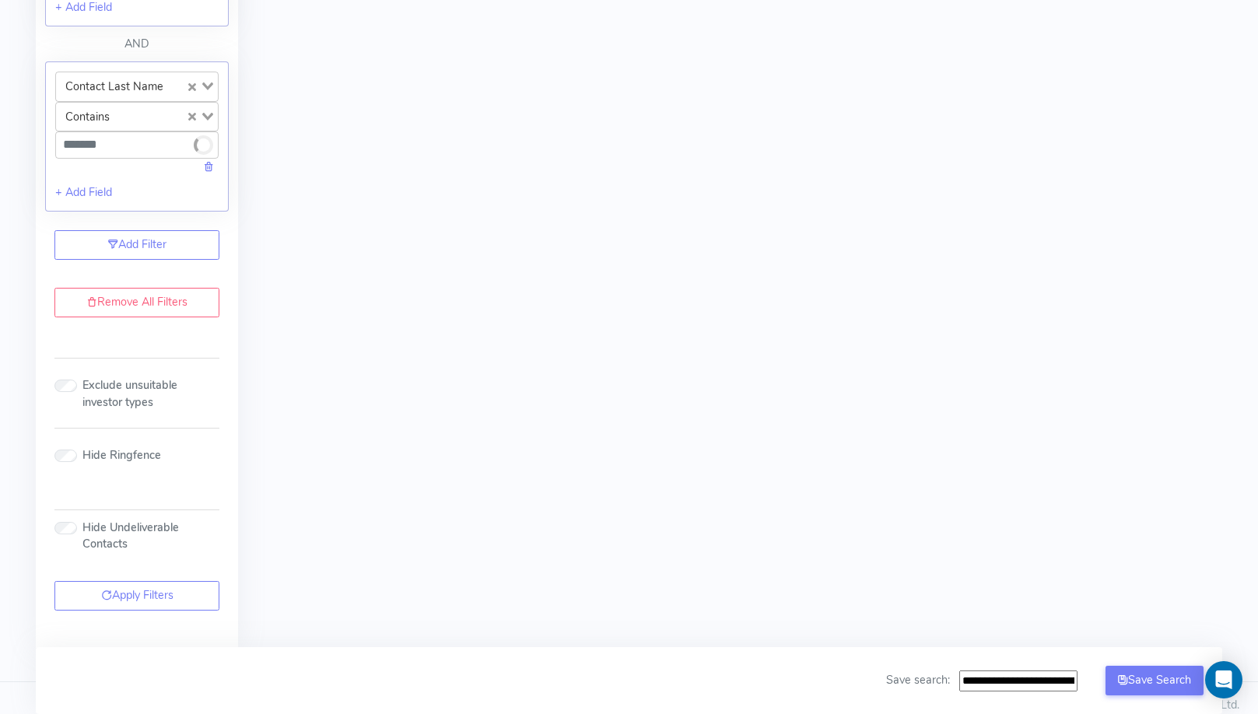
type input "********"
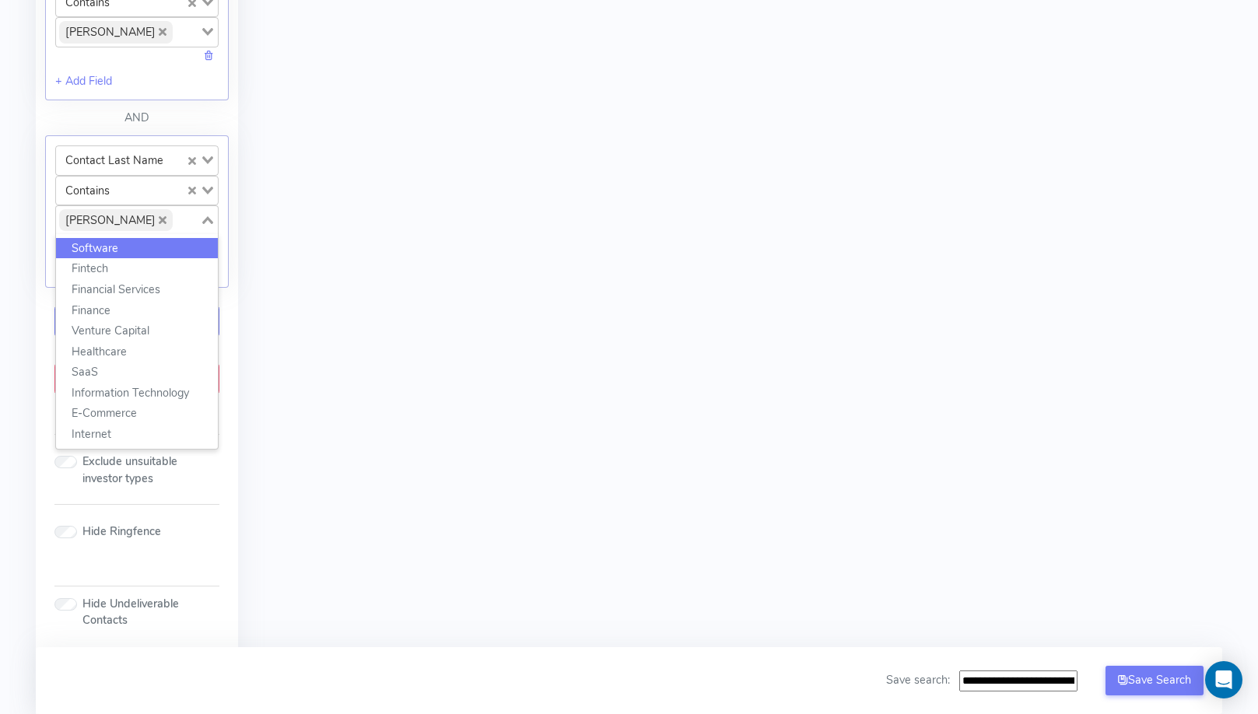
scroll to position [538, 0]
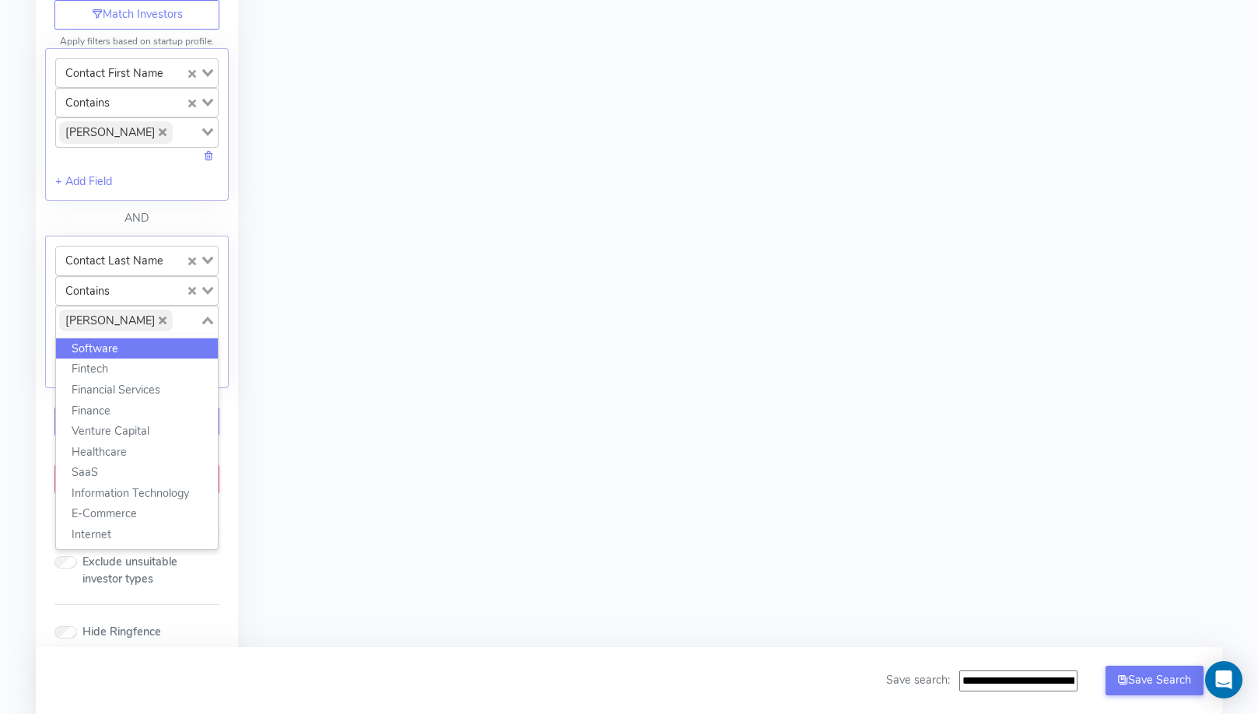
click at [250, 207] on div "All Matches Career Matches Same Year Career Matches Best Matches In Person Meet…" at bounding box center [735, 228] width 995 height 1193
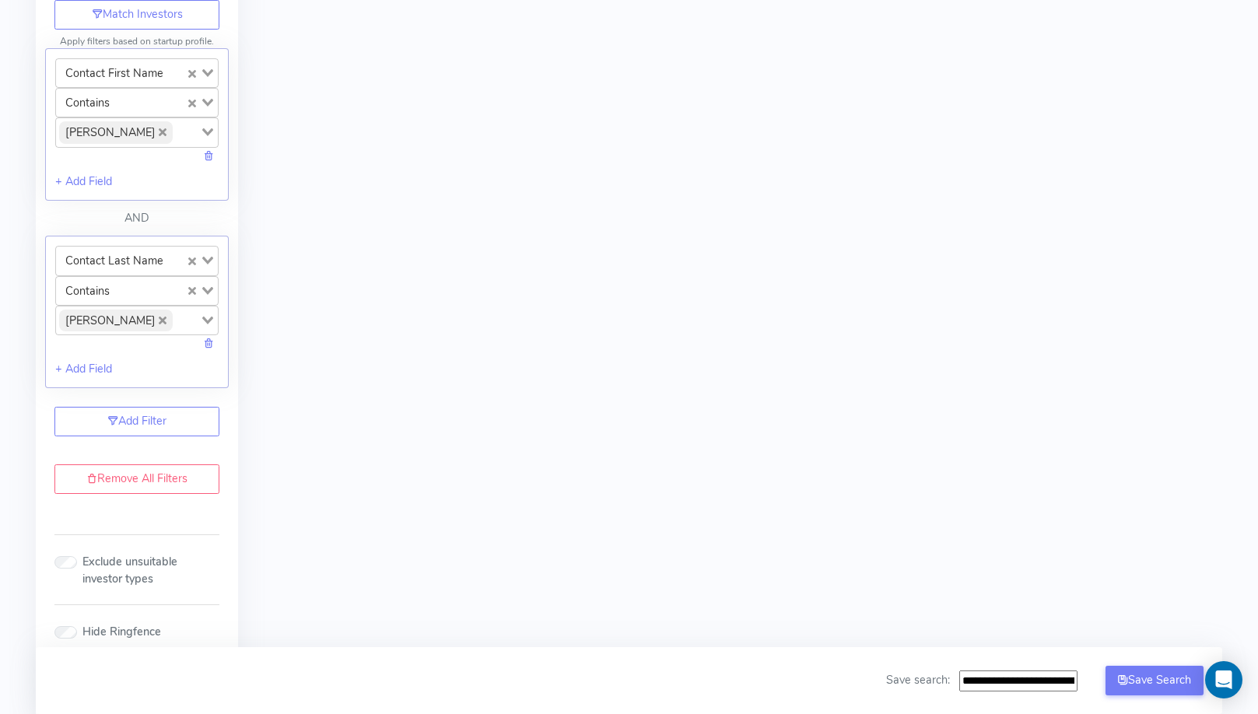
click at [174, 127] on input "Search for option" at bounding box center [186, 132] width 24 height 22
type input "********"
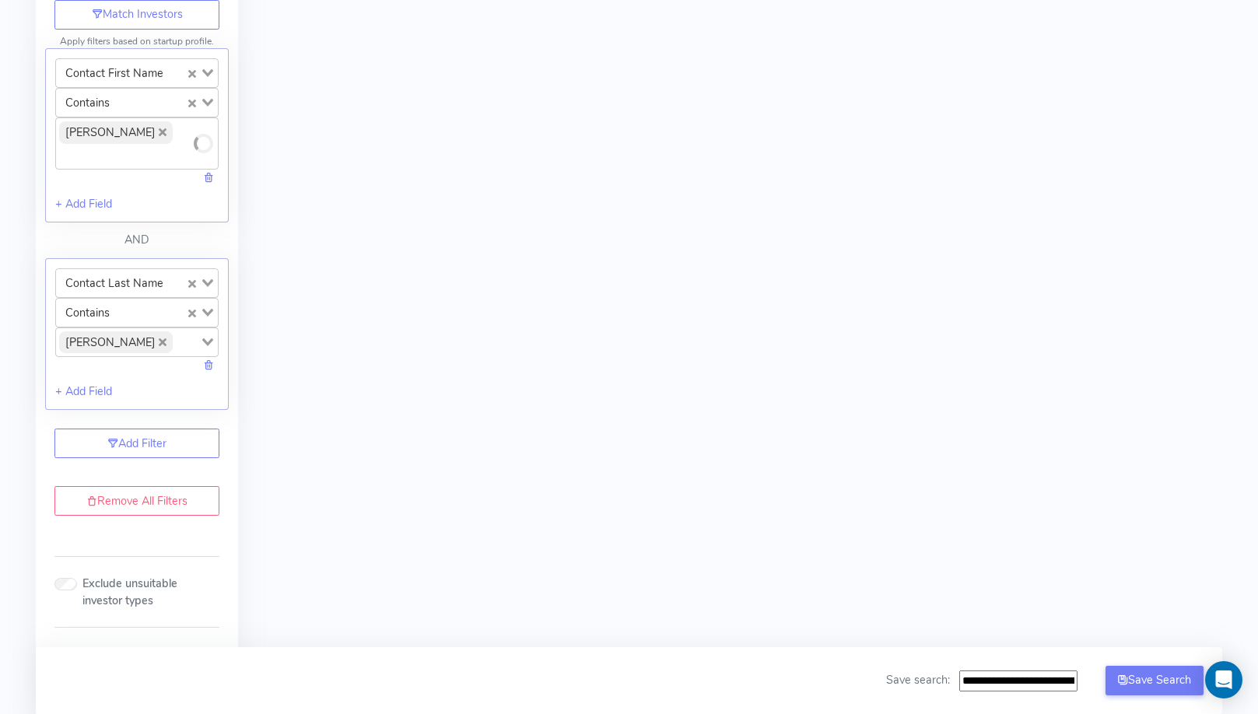
click at [371, 170] on div "All Matches Career Matches Same Year Career Matches Best Matches In Person Meet…" at bounding box center [735, 239] width 995 height 1215
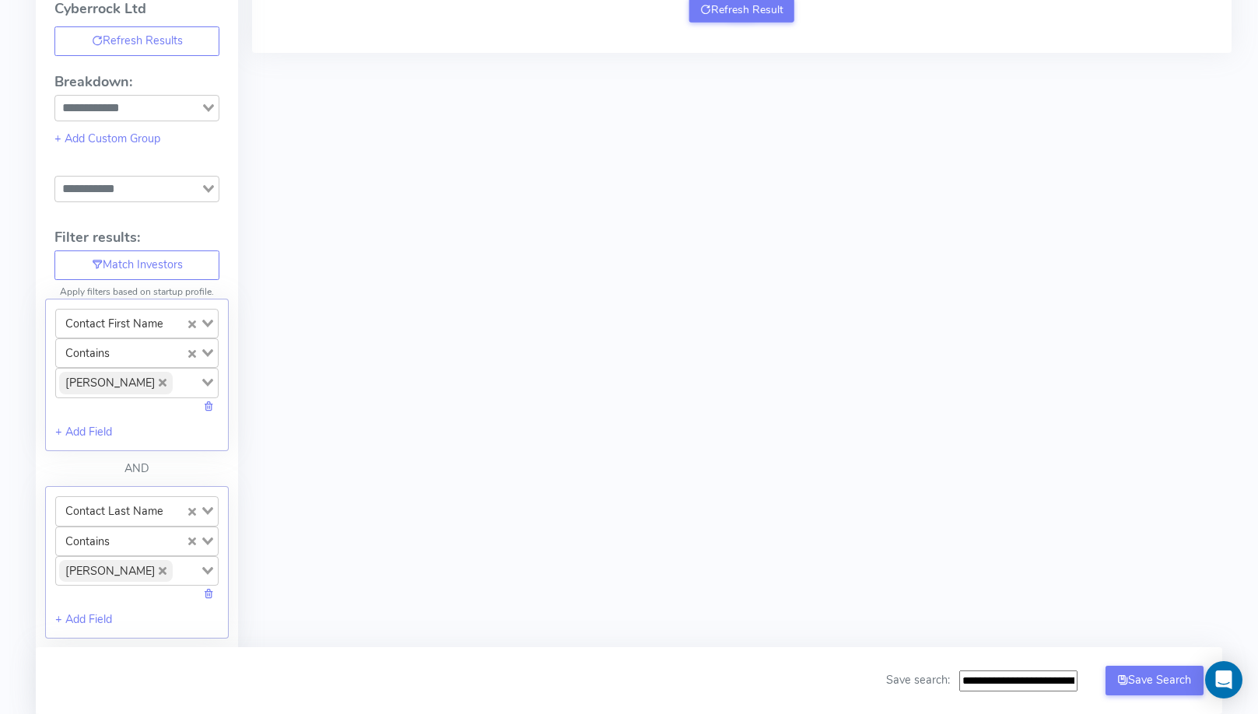
scroll to position [0, 0]
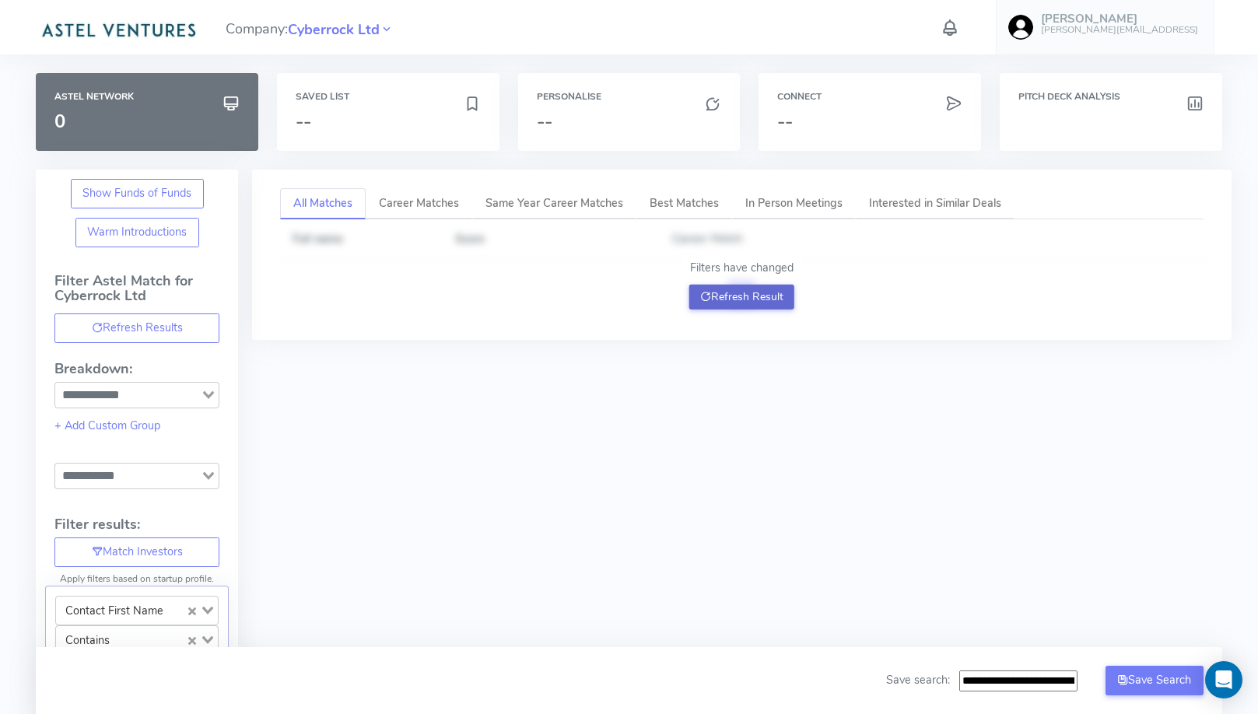
click at [744, 286] on button "Refresh Result" at bounding box center [741, 297] width 105 height 25
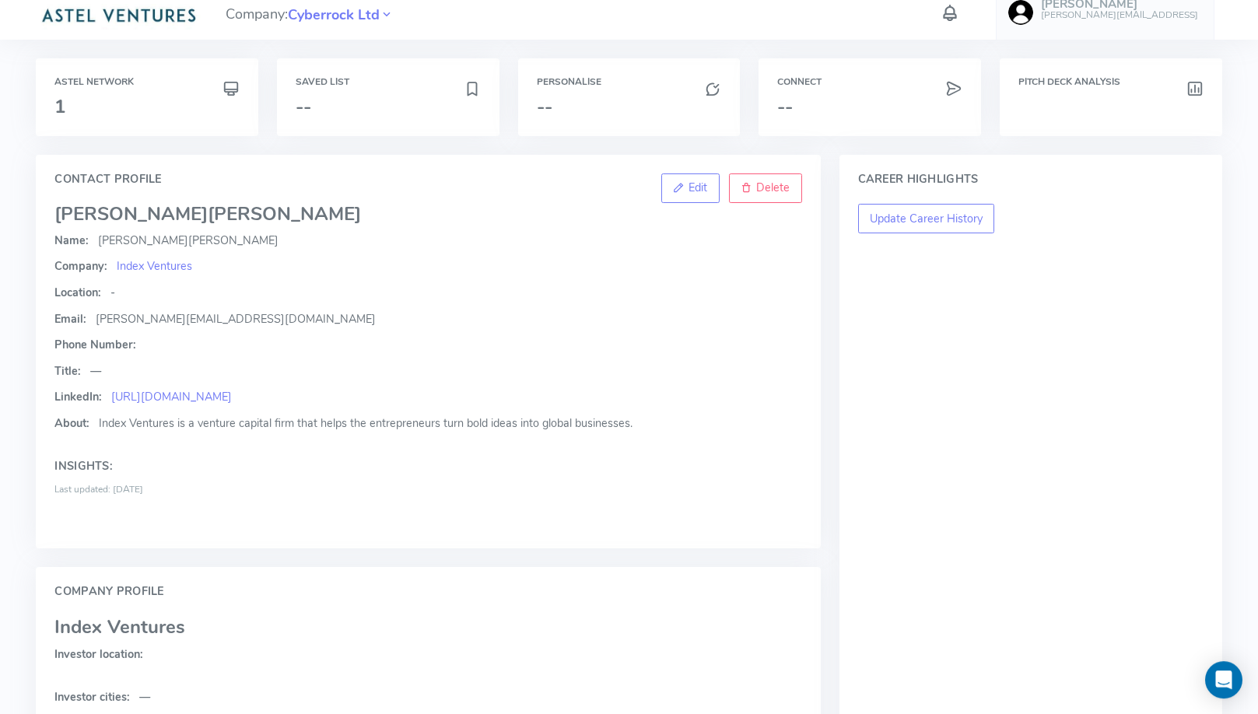
scroll to position [14, 0]
click at [159, 263] on span "Index Ventures" at bounding box center [154, 267] width 75 height 16
